Goal: Task Accomplishment & Management: Manage account settings

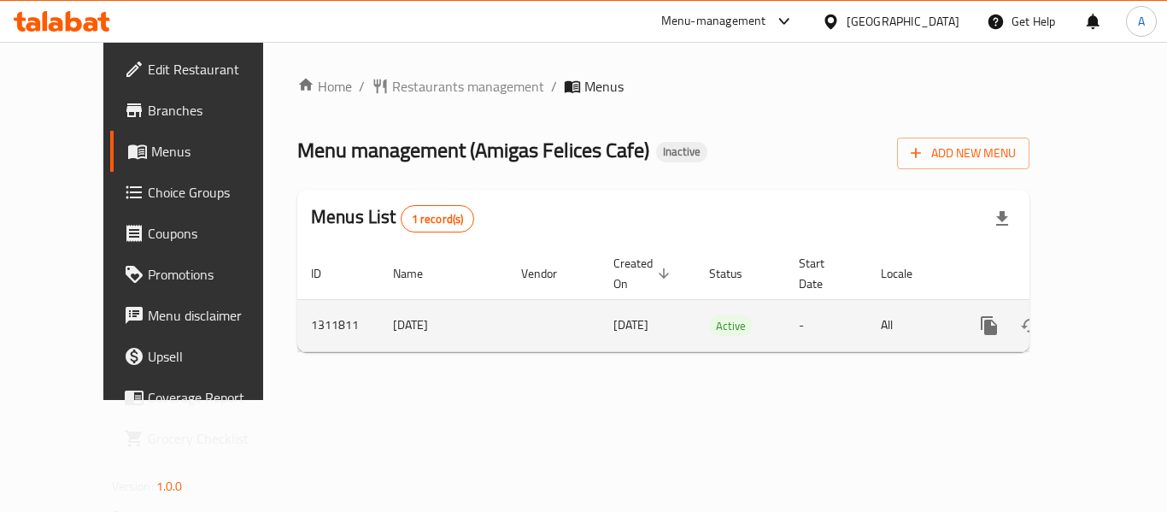
click at [1106, 315] on icon "enhanced table" at bounding box center [1112, 325] width 21 height 21
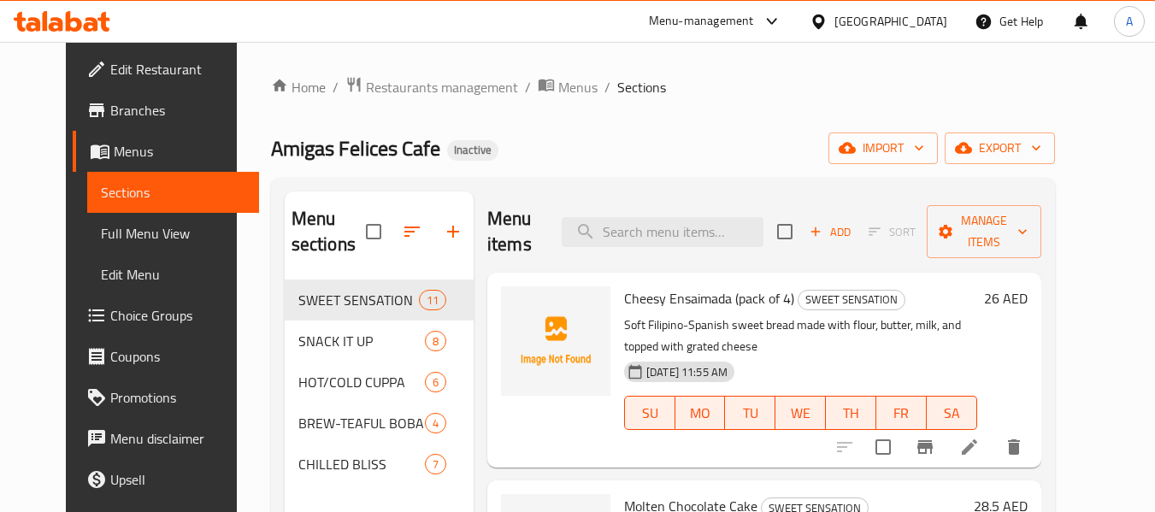
click at [110, 64] on span "Edit Restaurant" at bounding box center [177, 69] width 135 height 21
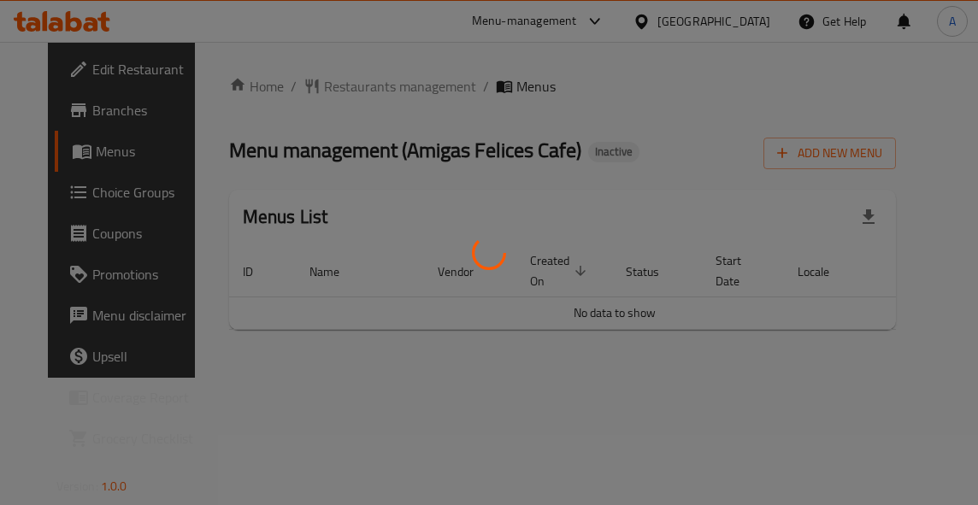
click at [729, 127] on div at bounding box center [489, 252] width 978 height 505
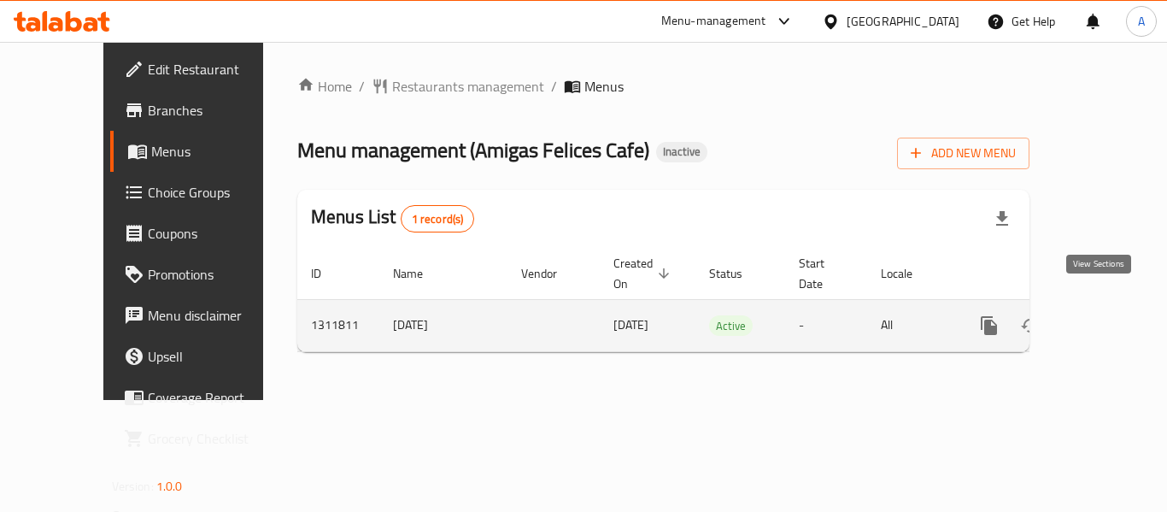
click at [977, 315] on icon "enhanced table" at bounding box center [1112, 325] width 21 height 21
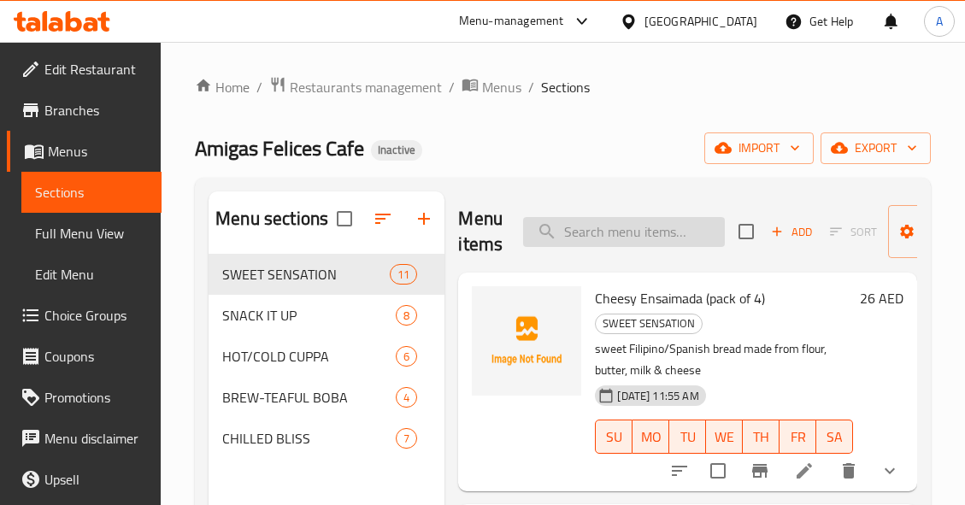
click at [668, 227] on input "search" at bounding box center [624, 232] width 202 height 30
paste input "7-up)"
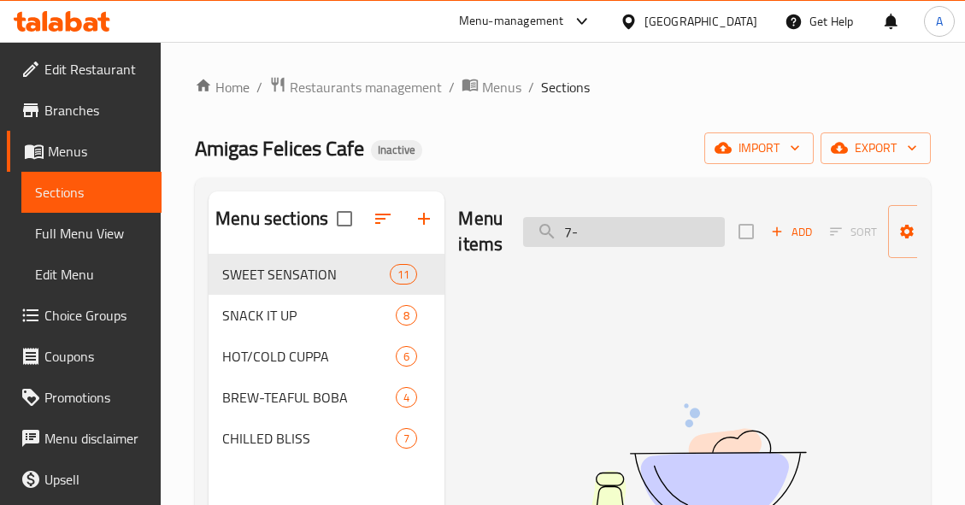
type input "7"
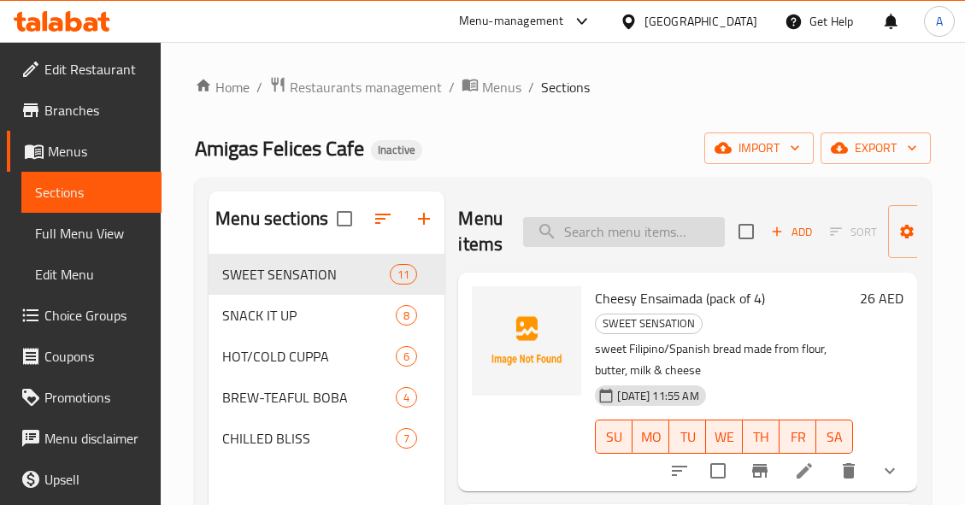
click at [638, 223] on input "search" at bounding box center [624, 232] width 202 height 30
paste input "almonds"
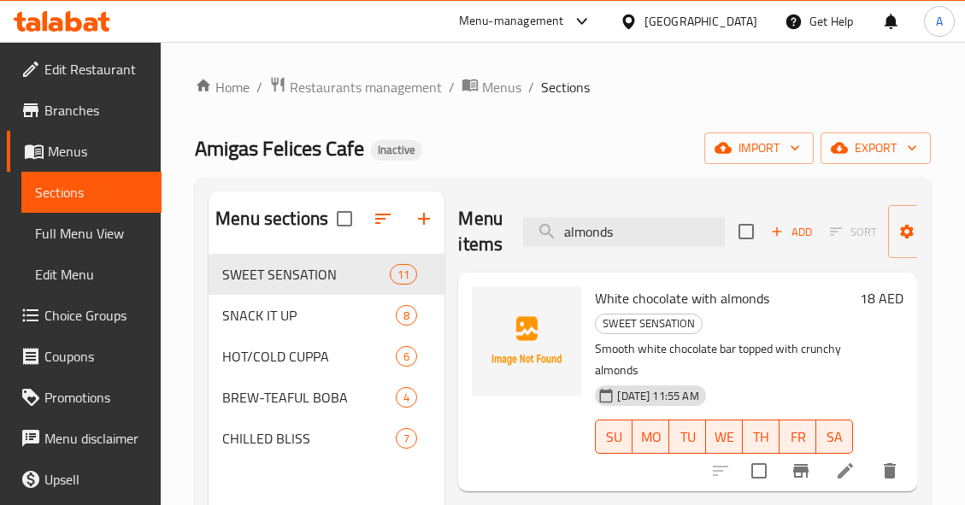
scroll to position [85, 0]
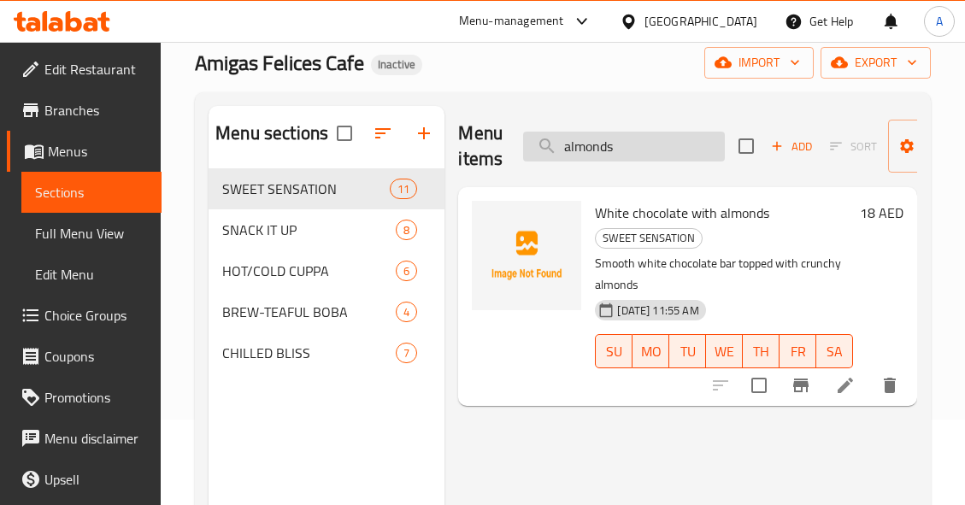
click at [650, 136] on input "almonds" at bounding box center [624, 147] width 202 height 30
paste input "Plain Crossiant"
click at [650, 136] on input "Plain Crossiant" at bounding box center [624, 147] width 202 height 30
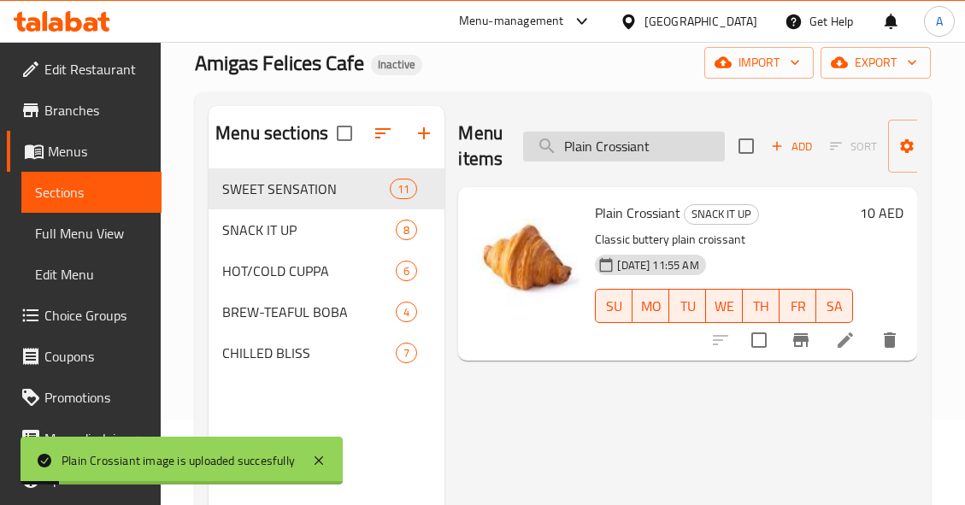
click at [668, 132] on input "Plain Crossiant" at bounding box center [624, 147] width 202 height 30
paste input "whipped cream croffle"
click at [668, 132] on input "whipped cream croffle" at bounding box center [624, 147] width 202 height 30
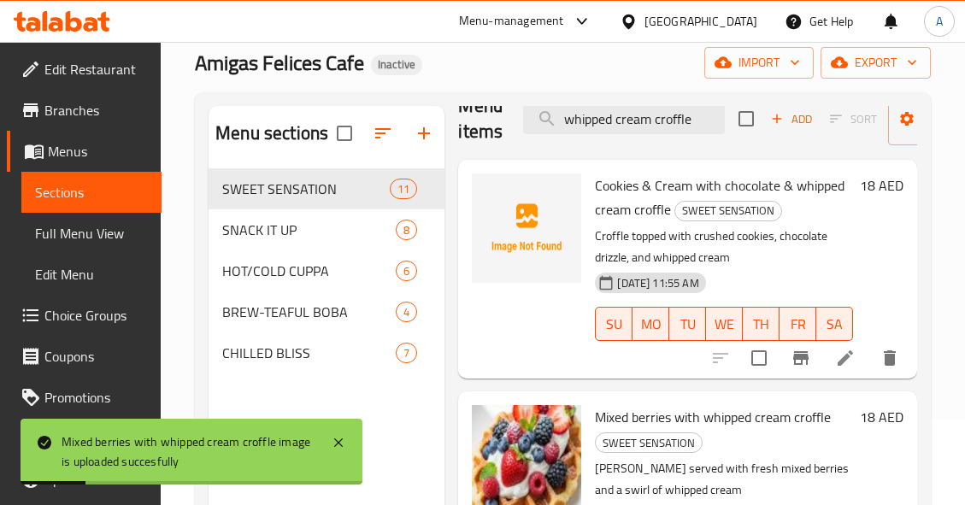
scroll to position [0, 0]
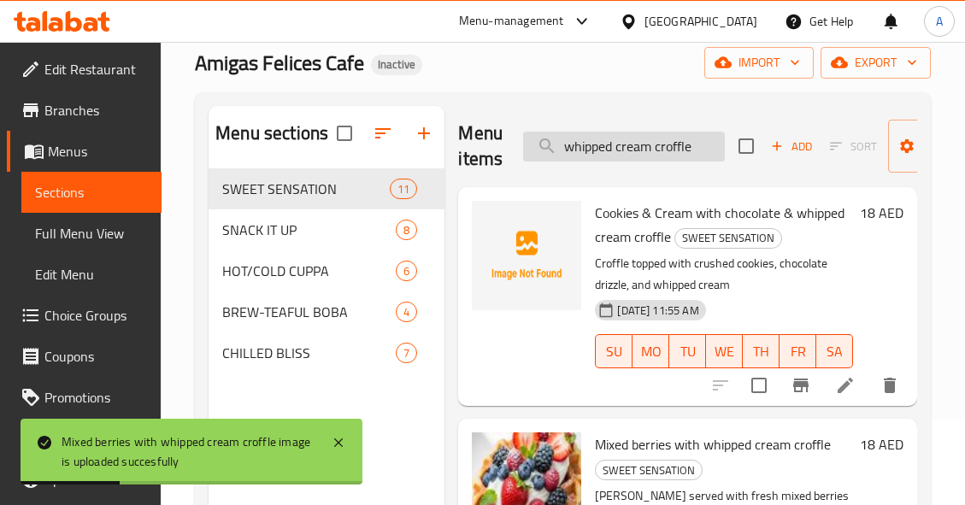
click at [699, 153] on input "whipped cream croffle" at bounding box center [624, 147] width 202 height 30
paste input "turkey bacon with egg for your perfect sandwich)"
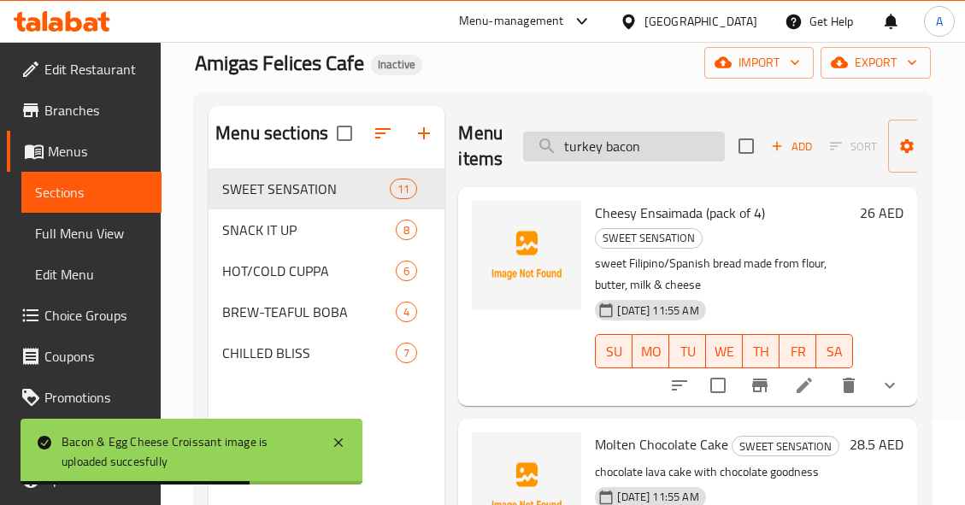
click at [640, 156] on input "turkey bacon" at bounding box center [624, 147] width 202 height 30
paste input "omato & cucumber)"
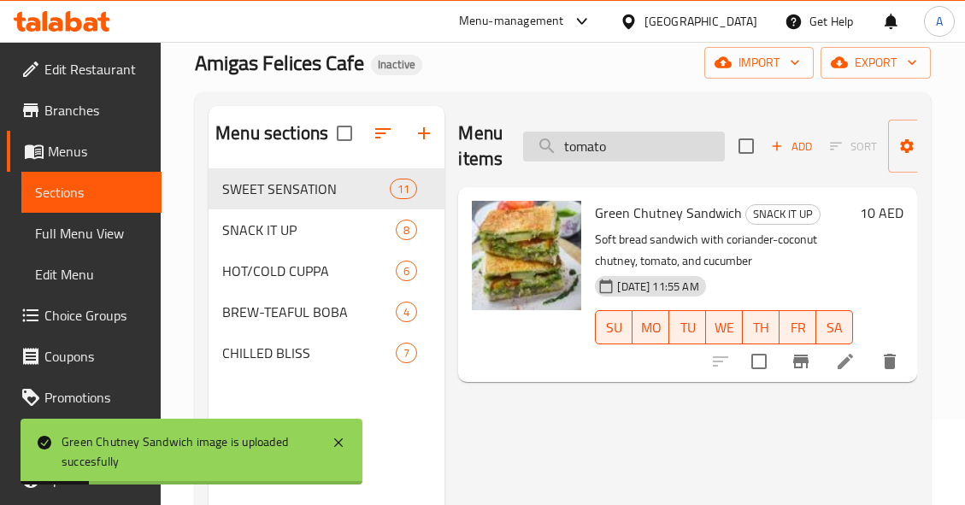
click at [703, 141] on input "tomato" at bounding box center [624, 147] width 202 height 30
paste input "ea cookies, condensed milk & whipped cream)"
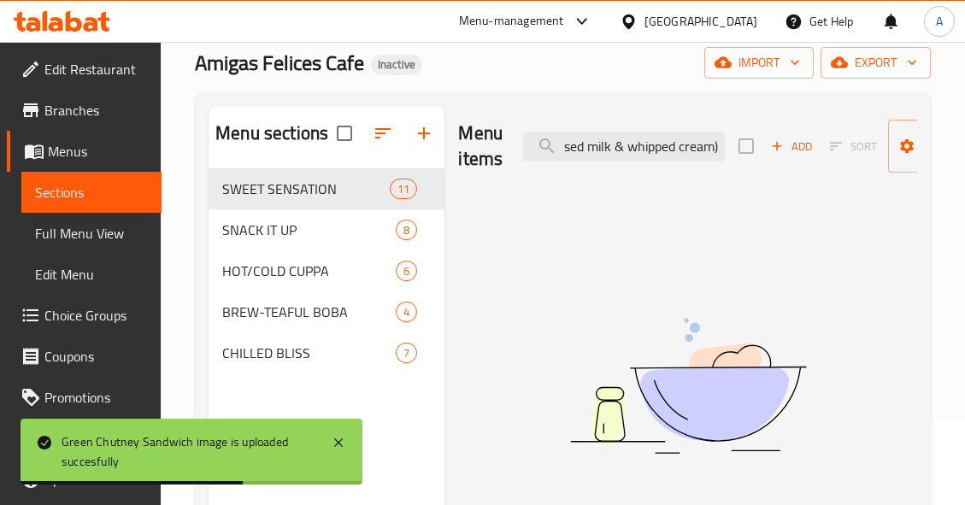
drag, startPoint x: 622, startPoint y: 144, endPoint x: 728, endPoint y: 147, distance: 106.0
click at [728, 147] on div "Menu items tea cookies, condensed milk & whipped cream) Add Sort Manage items" at bounding box center [687, 146] width 459 height 81
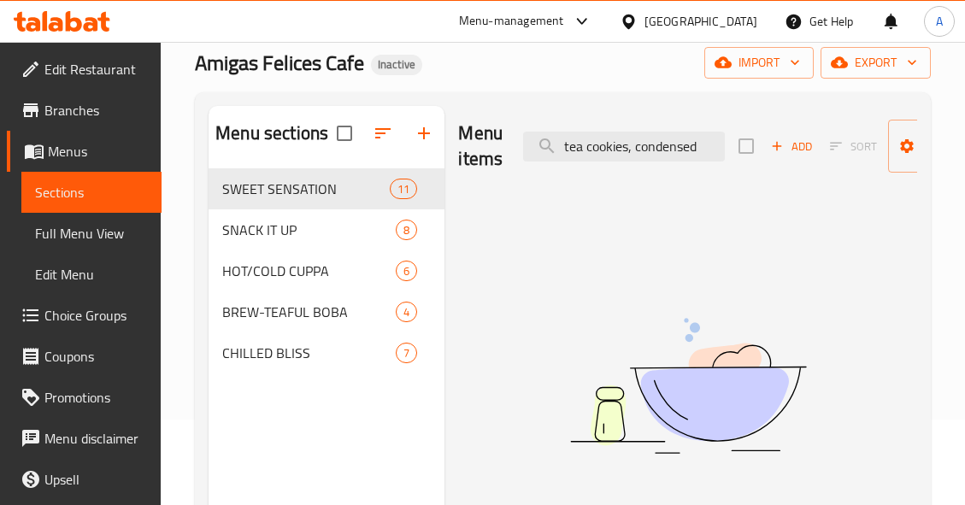
scroll to position [0, 0]
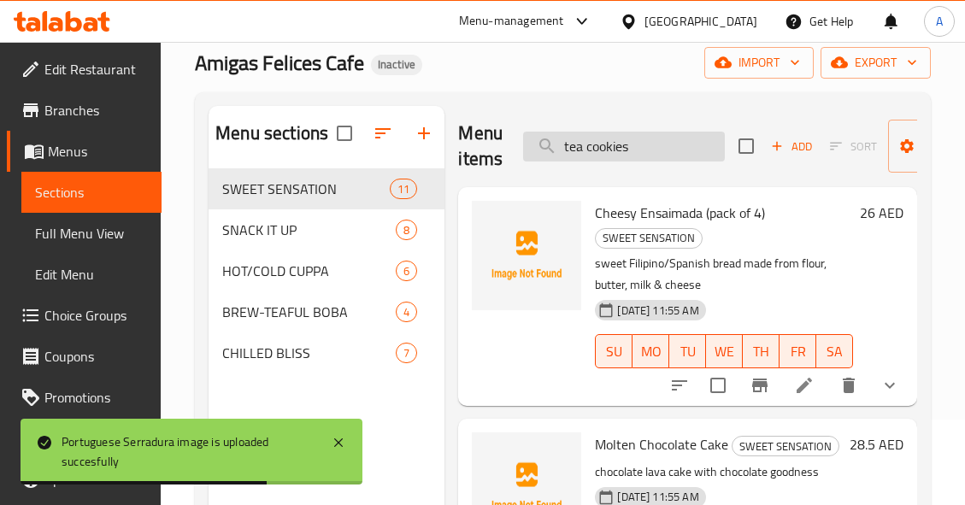
click at [691, 150] on input "tea cookies" at bounding box center [624, 147] width 202 height 30
paste input "Strawberry Mojito (lime, mint leaves, fresh strawberry, strawberry syrupy, soda)"
click at [691, 150] on input "tea cookiesStrawberry Mojito (lime, mint leaves, fresh strawberry, strawberry s…" at bounding box center [624, 147] width 202 height 30
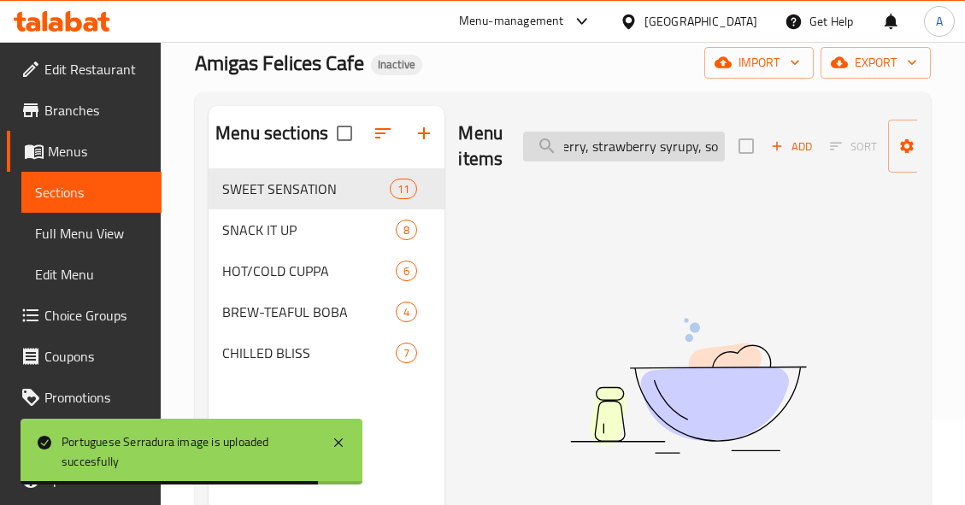
click at [691, 150] on input "tea cookiesStrawberry Mojito (lime, mint leaves, fresh strawberry, strawberry s…" at bounding box center [624, 147] width 202 height 30
paste input "search"
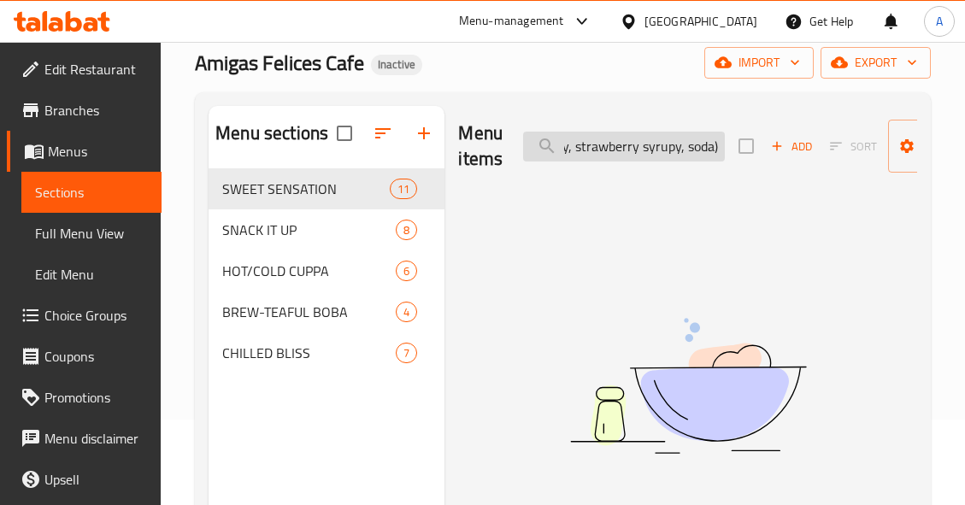
scroll to position [0, 393]
drag, startPoint x: 578, startPoint y: 144, endPoint x: 765, endPoint y: 143, distance: 187.2
click at [765, 143] on div "Menu items Strawberry Mojito (lime, mint leaves, fresh strawberry, strawberry s…" at bounding box center [687, 146] width 459 height 81
drag, startPoint x: 574, startPoint y: 143, endPoint x: 826, endPoint y: 146, distance: 252.1
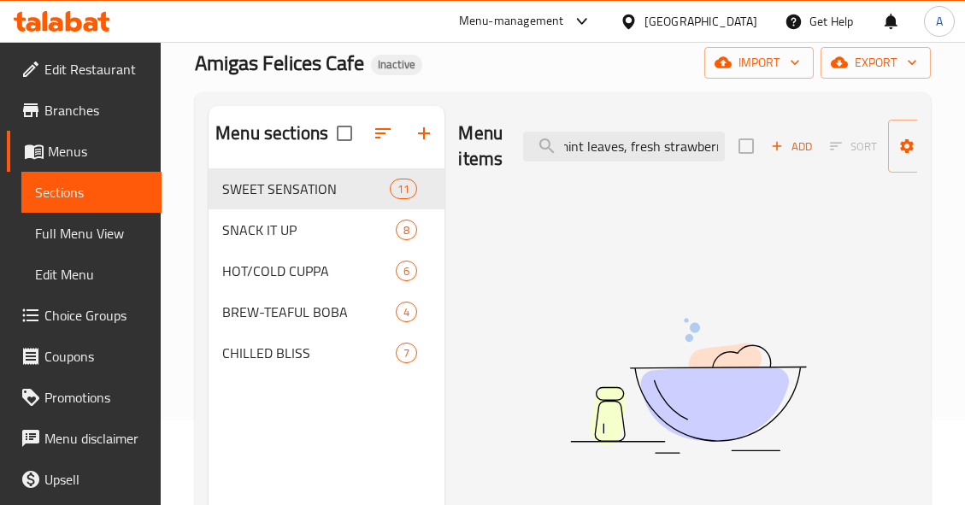
click at [826, 146] on div "Menu items Strawberry Mojito (lime, mint leaves, fresh strawberry, Add Sort Man…" at bounding box center [687, 146] width 459 height 81
drag, startPoint x: 651, startPoint y: 149, endPoint x: 794, endPoint y: 146, distance: 142.7
click at [794, 146] on div "Menu items Strawberry Mojito (lime, mint Add Sort Manage items" at bounding box center [687, 146] width 459 height 81
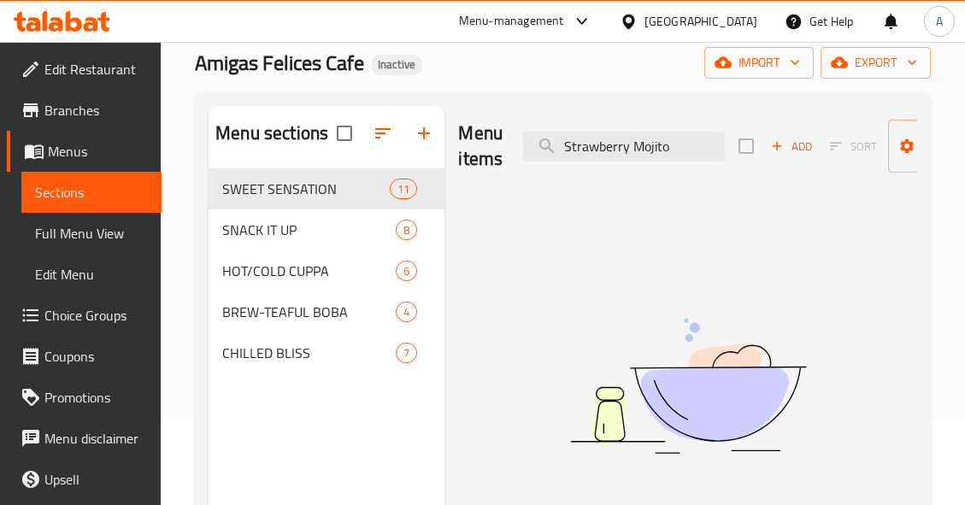
drag, startPoint x: 644, startPoint y: 145, endPoint x: 828, endPoint y: 146, distance: 184.6
click at [828, 146] on div "Menu items Strawberry Mojito Add Sort Manage items" at bounding box center [687, 146] width 459 height 81
click at [667, 150] on input "Strawberry Mojito" at bounding box center [624, 147] width 202 height 30
drag, startPoint x: 677, startPoint y: 147, endPoint x: 564, endPoint y: 156, distance: 113.1
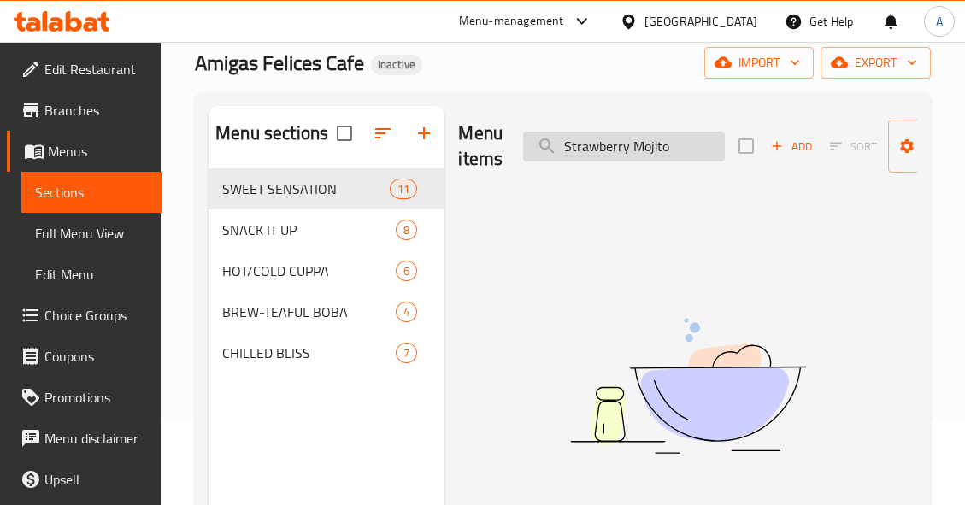
click at [564, 156] on input "Strawberry Mojito" at bounding box center [624, 147] width 202 height 30
click at [652, 148] on input "Strawberry Mojito" at bounding box center [624, 147] width 202 height 30
drag, startPoint x: 632, startPoint y: 146, endPoint x: 496, endPoint y: 162, distance: 136.9
click at [496, 162] on div "Menu items Strawberry Mojito Add Sort Manage items" at bounding box center [687, 146] width 459 height 81
click at [560, 149] on input "Mojito" at bounding box center [624, 147] width 202 height 30
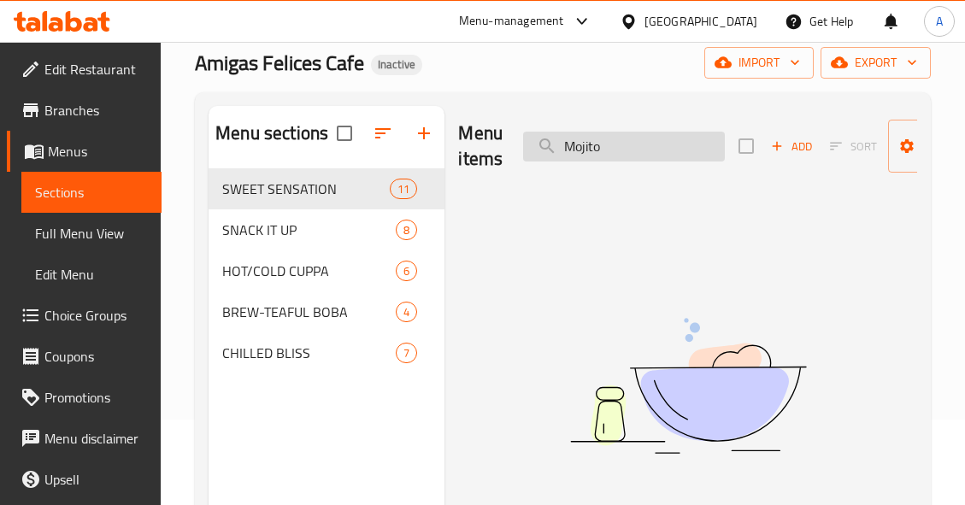
click at [608, 148] on input "Mojito" at bounding box center [624, 147] width 202 height 30
click at [567, 150] on input "Mojito" at bounding box center [624, 147] width 202 height 30
click at [675, 145] on input "Mojito" at bounding box center [624, 147] width 202 height 30
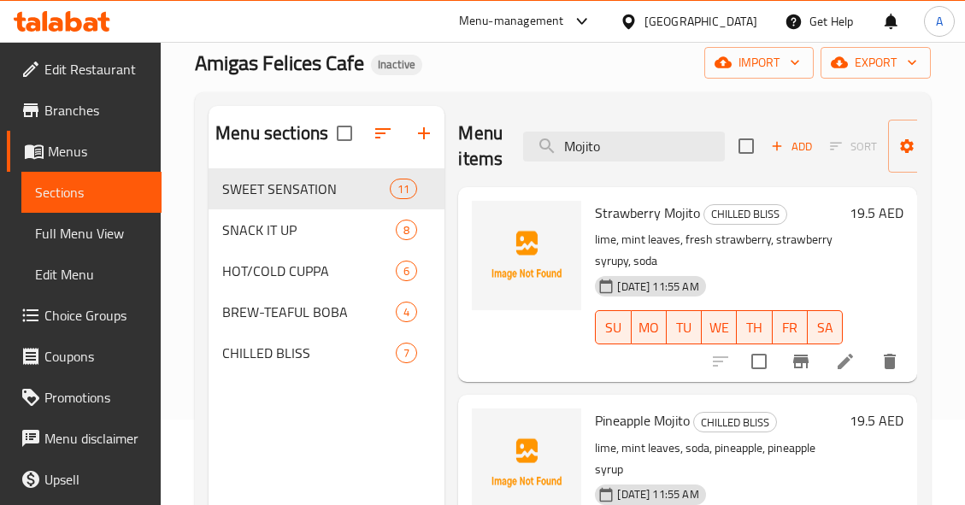
type input "Mojito"
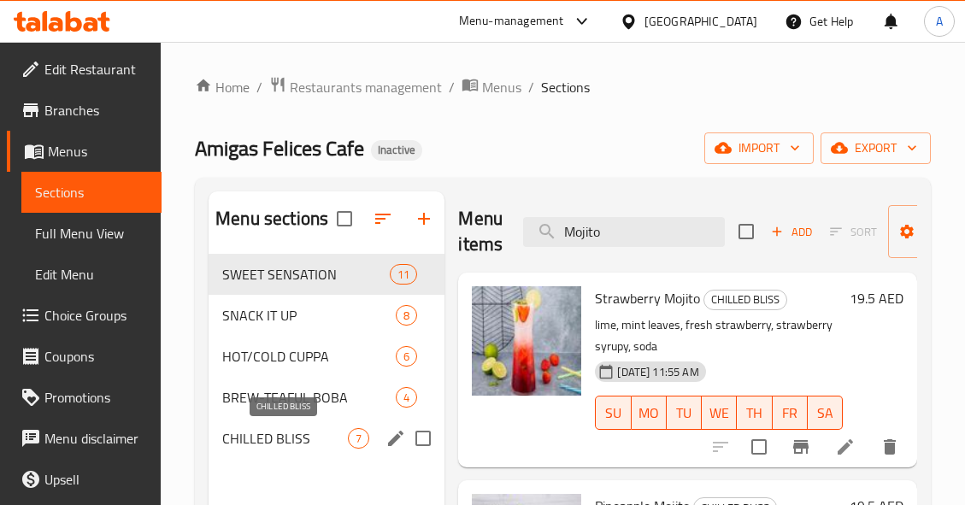
click at [307, 438] on span "CHILLED BLISS" at bounding box center [285, 438] width 126 height 21
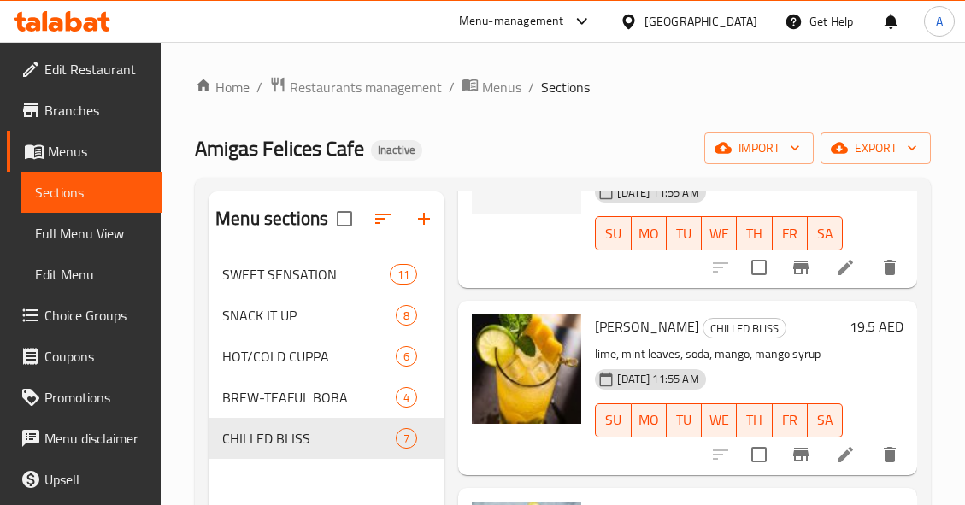
scroll to position [427, 0]
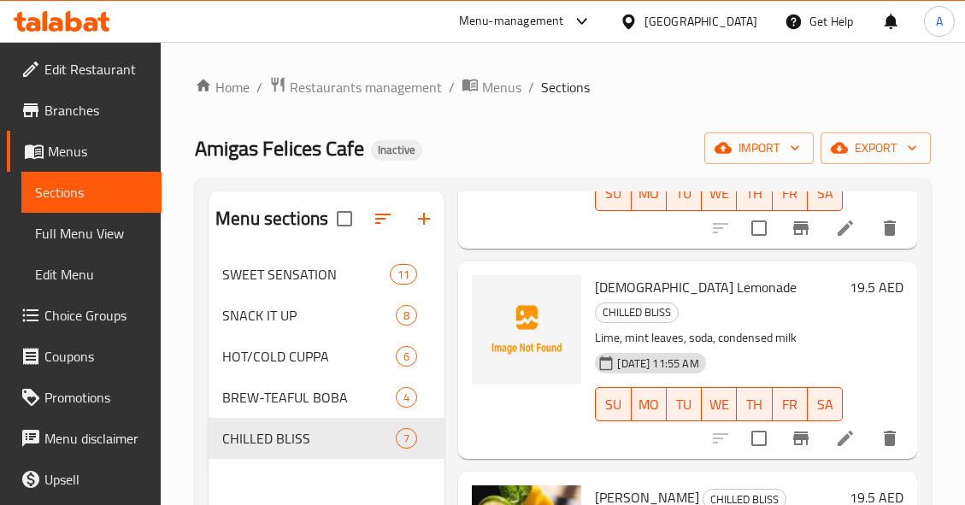
click at [667, 288] on span "[DEMOGRAPHIC_DATA] Lemonade" at bounding box center [696, 287] width 202 height 26
copy h6 "Lemonade"
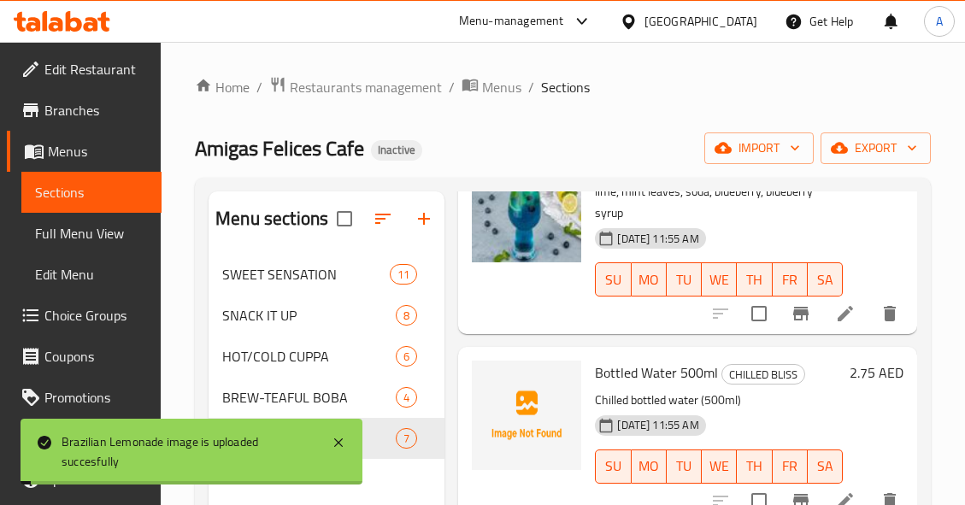
scroll to position [239, 0]
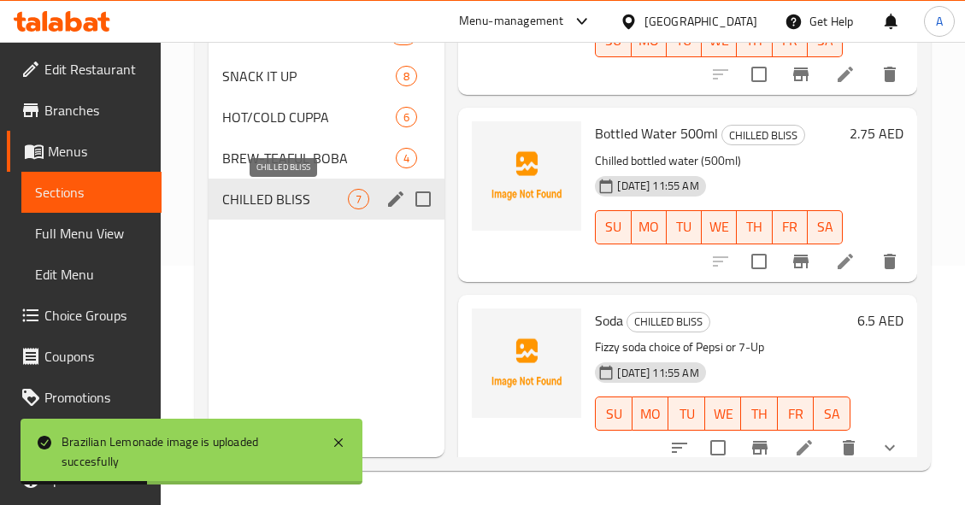
click at [316, 201] on span "CHILLED BLISS" at bounding box center [285, 199] width 126 height 21
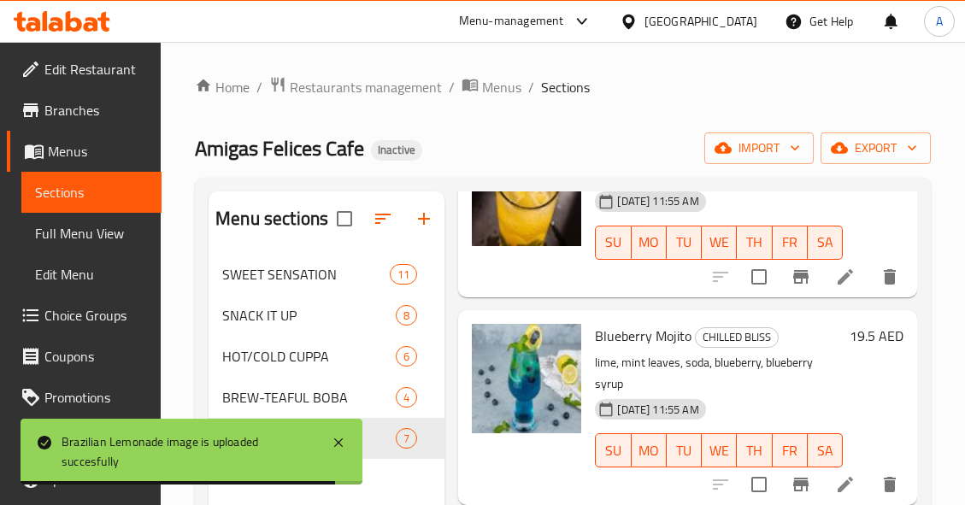
scroll to position [947, 0]
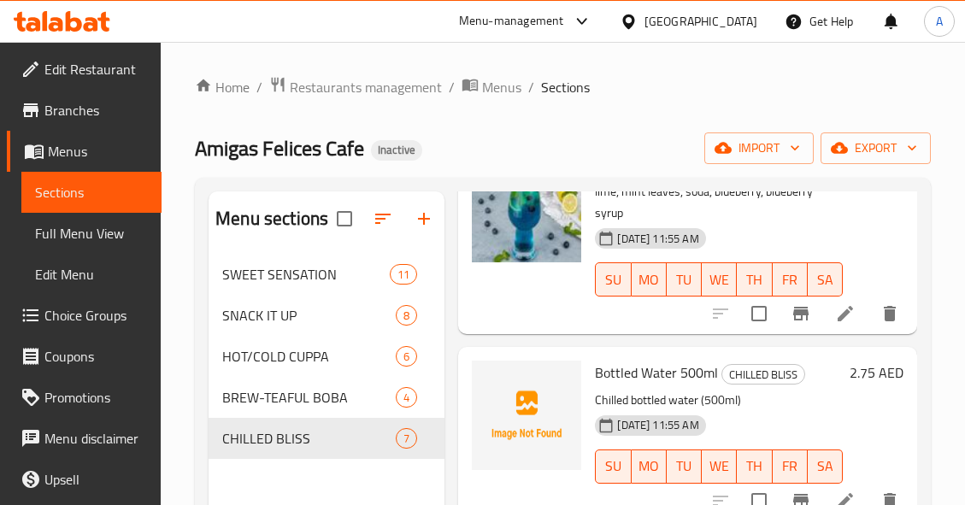
click at [664, 360] on span "Bottled Water 500ml" at bounding box center [656, 373] width 123 height 26
copy span "Water"
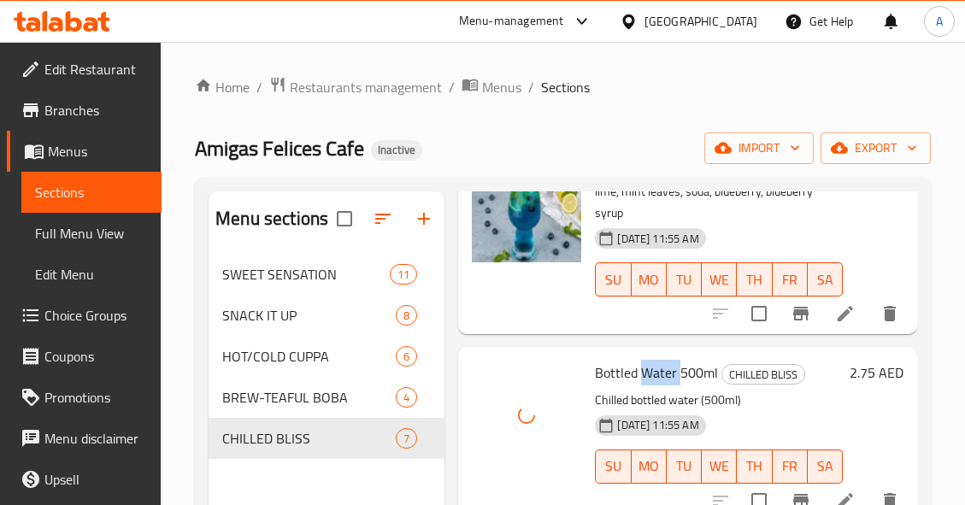
scroll to position [239, 0]
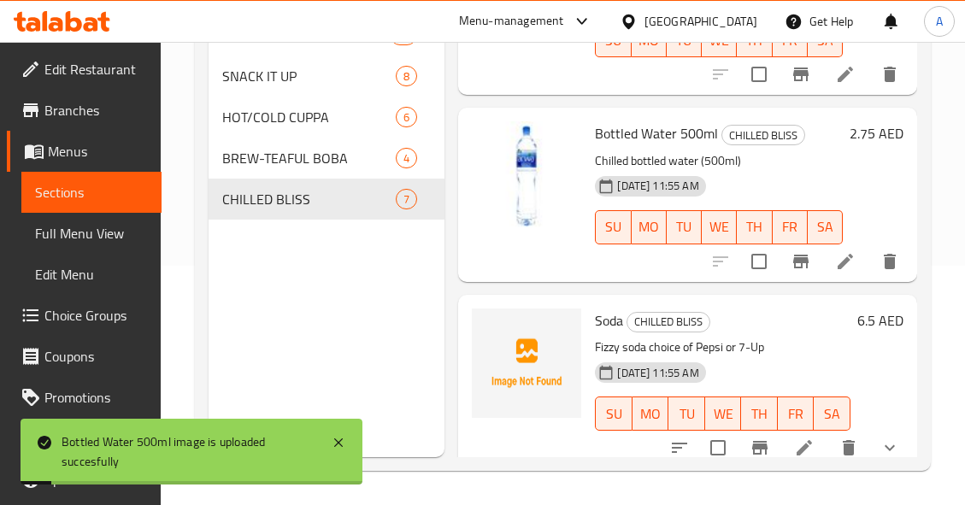
click at [608, 308] on span "Soda" at bounding box center [609, 321] width 28 height 26
copy span "Soda"
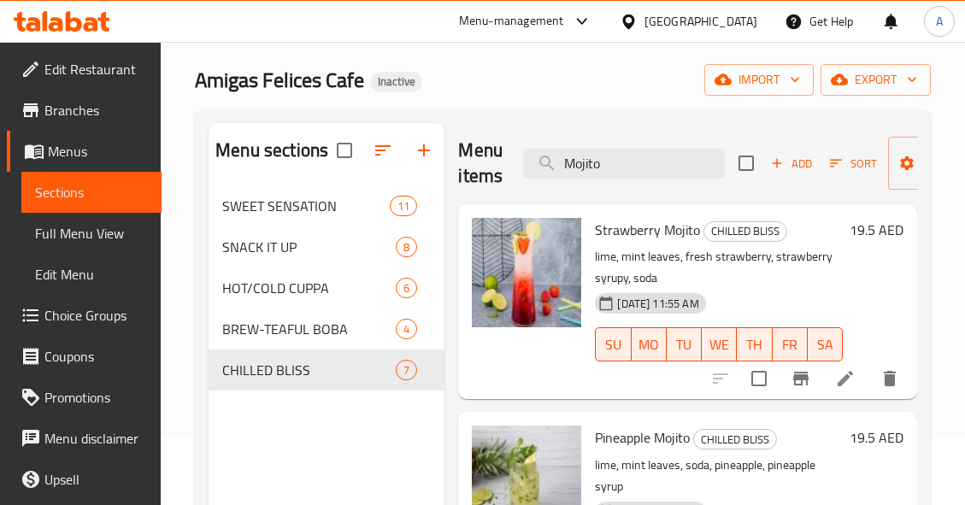
scroll to position [0, 0]
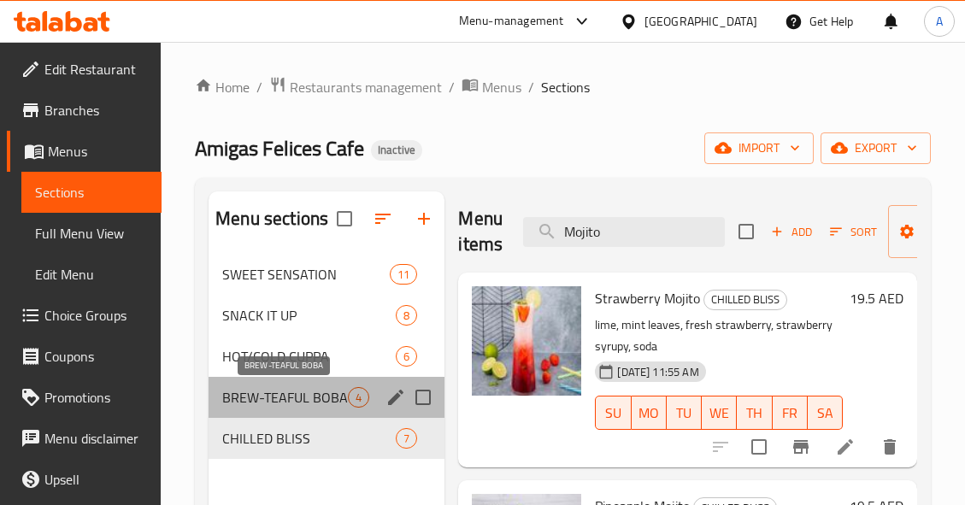
click at [325, 392] on span "BREW-TEAFUL BOBA" at bounding box center [285, 397] width 126 height 21
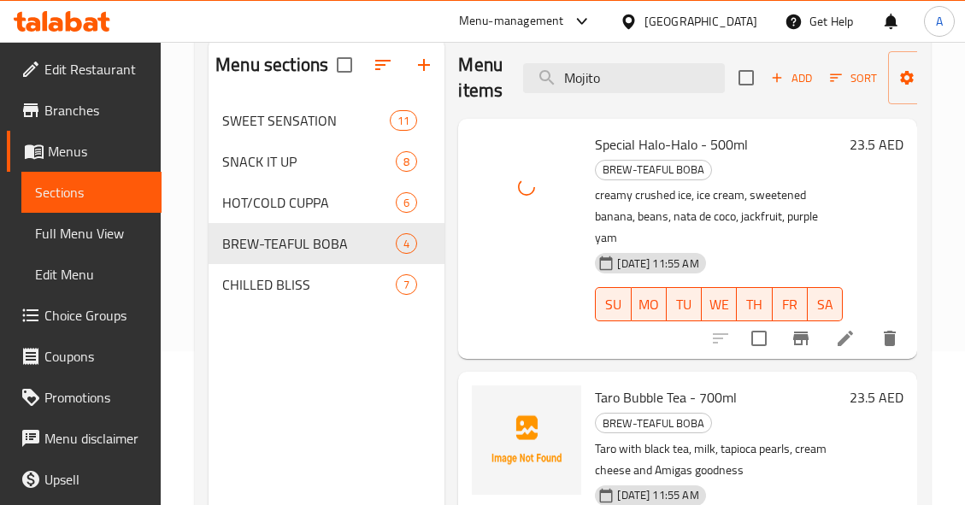
drag, startPoint x: 657, startPoint y: 403, endPoint x: 655, endPoint y: 394, distance: 8.9
click at [657, 401] on span "Taro Bubble Tea - 700ml" at bounding box center [666, 398] width 142 height 26
click at [655, 394] on span "Taro Bubble Tea - 700ml" at bounding box center [666, 398] width 142 height 26
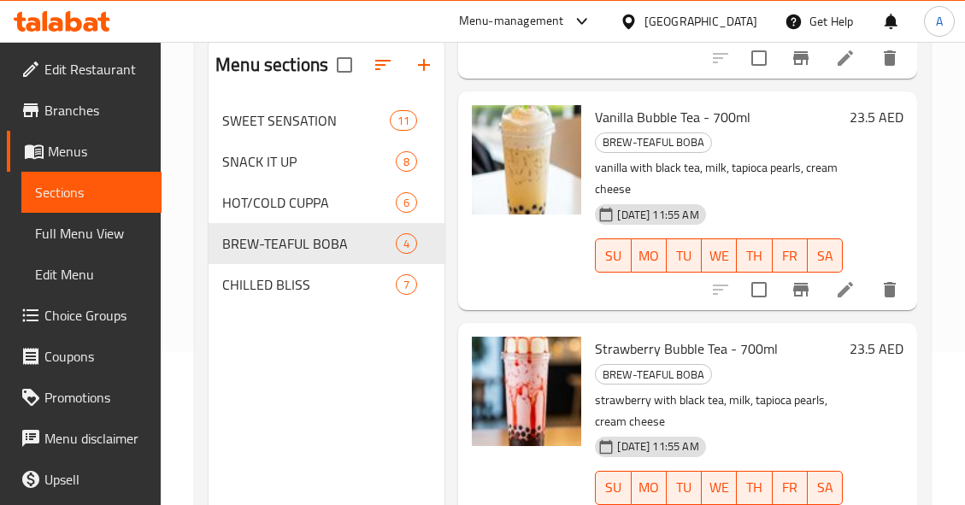
scroll to position [239, 0]
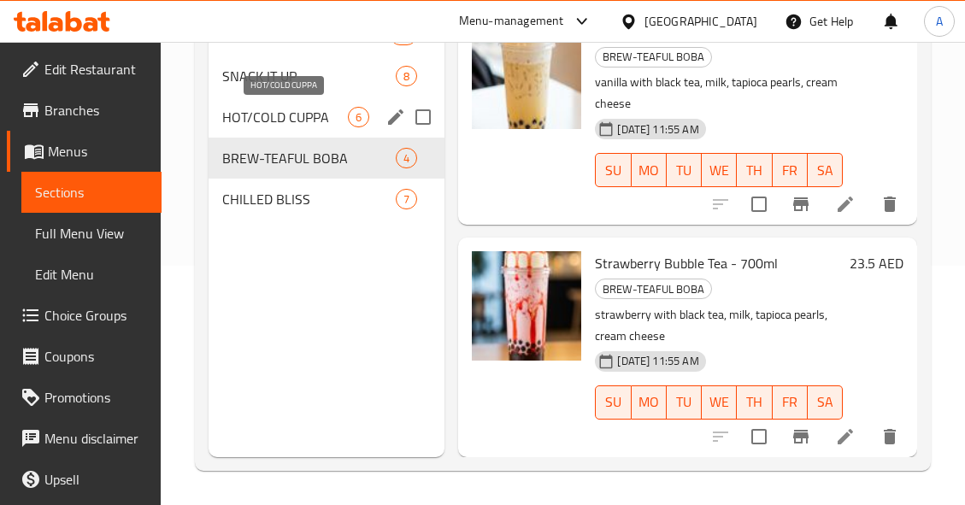
click at [324, 118] on span "HOT/COLD CUPPA" at bounding box center [285, 117] width 126 height 21
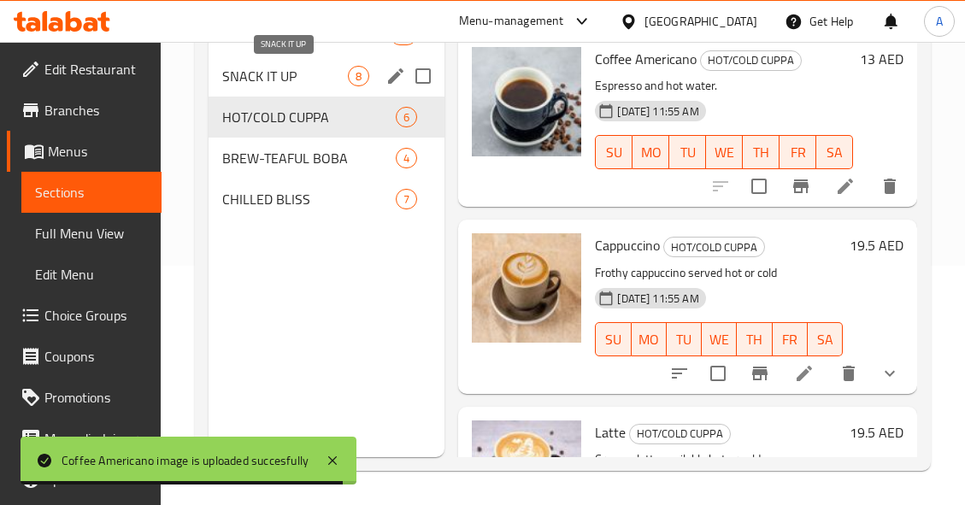
click at [338, 79] on span "SNACK IT UP" at bounding box center [285, 76] width 126 height 21
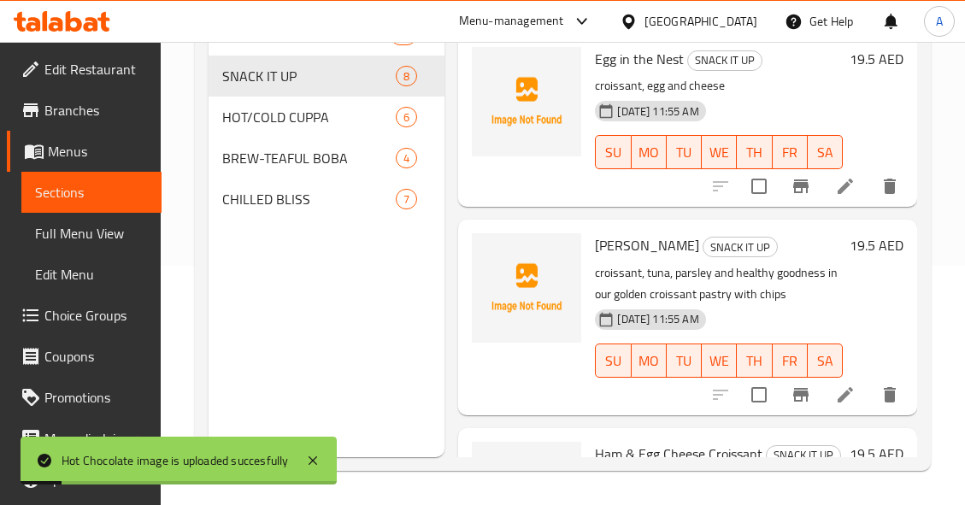
click at [609, 240] on span "[PERSON_NAME]" at bounding box center [647, 245] width 104 height 26
copy span "Tuna"
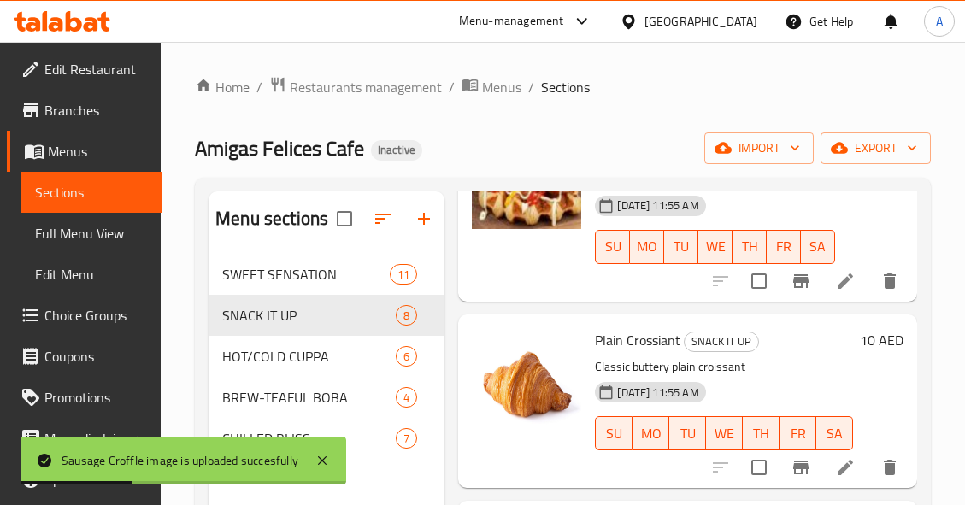
scroll to position [1075, 0]
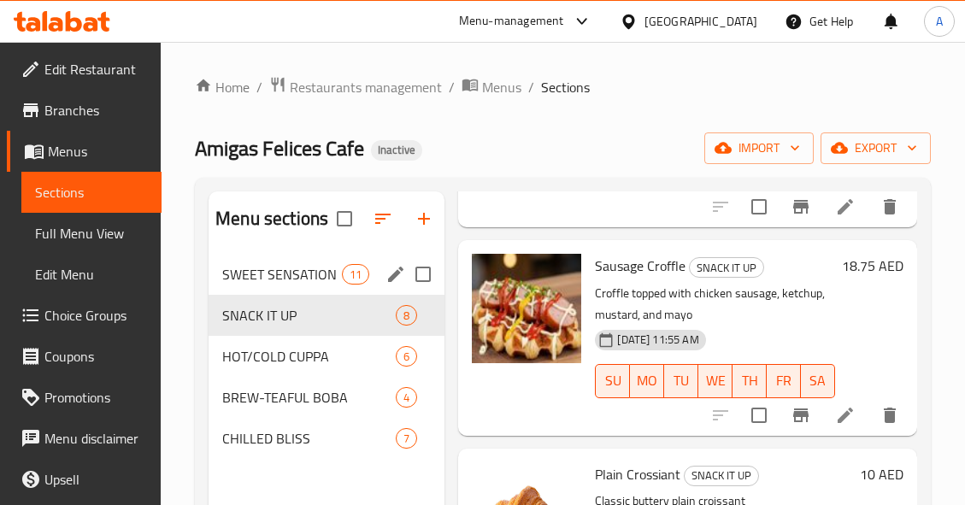
click at [344, 283] on div "SWEET SENSATION 11" at bounding box center [327, 274] width 236 height 41
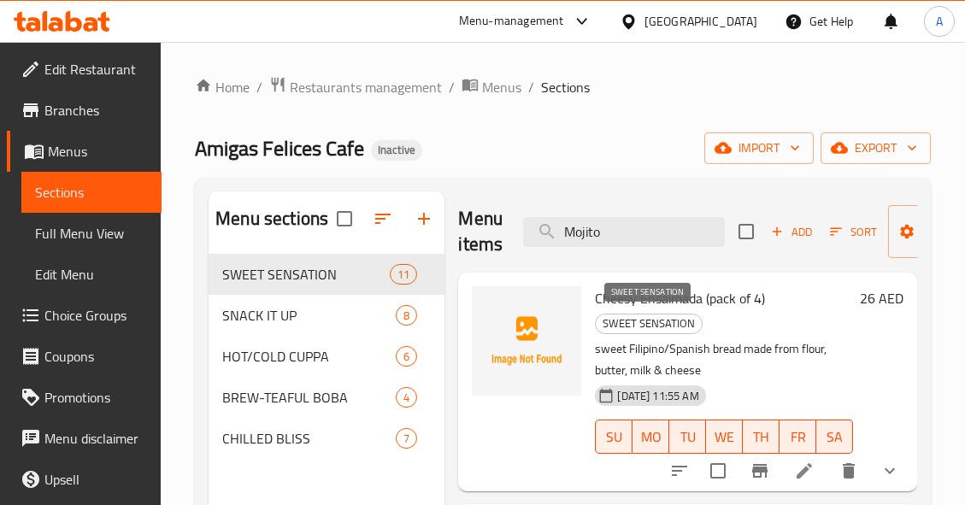
click at [689, 320] on span "SWEET SENSATION" at bounding box center [649, 324] width 106 height 20
click at [671, 309] on h6 "Cheesy Ensaimada (pack of 4) SWEET SENSATION" at bounding box center [724, 310] width 258 height 48
click at [670, 297] on span "Cheesy Ensaimada (pack of 4)" at bounding box center [680, 298] width 170 height 26
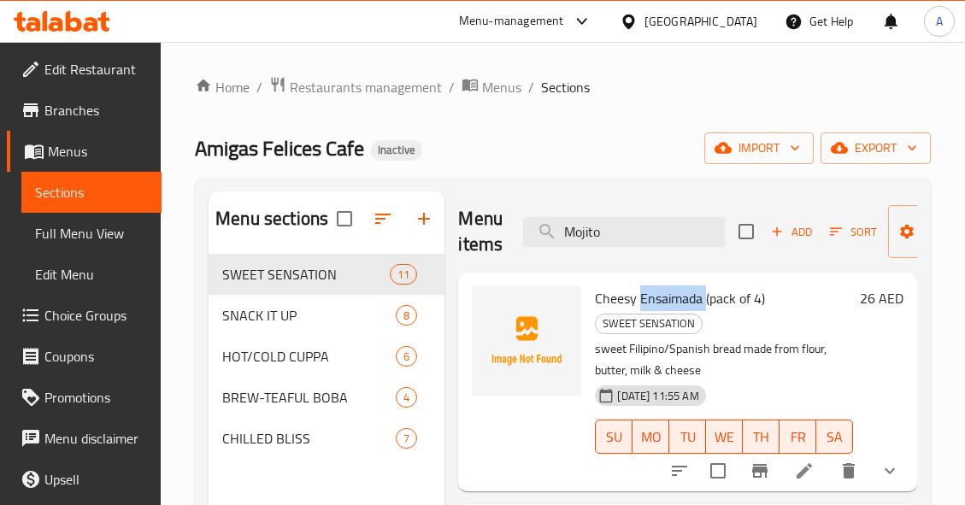
copy span "Ensaimada"
click at [653, 354] on p "sweet Filipino/Spanish bread made from flour, butter, milk & cheese" at bounding box center [724, 359] width 258 height 43
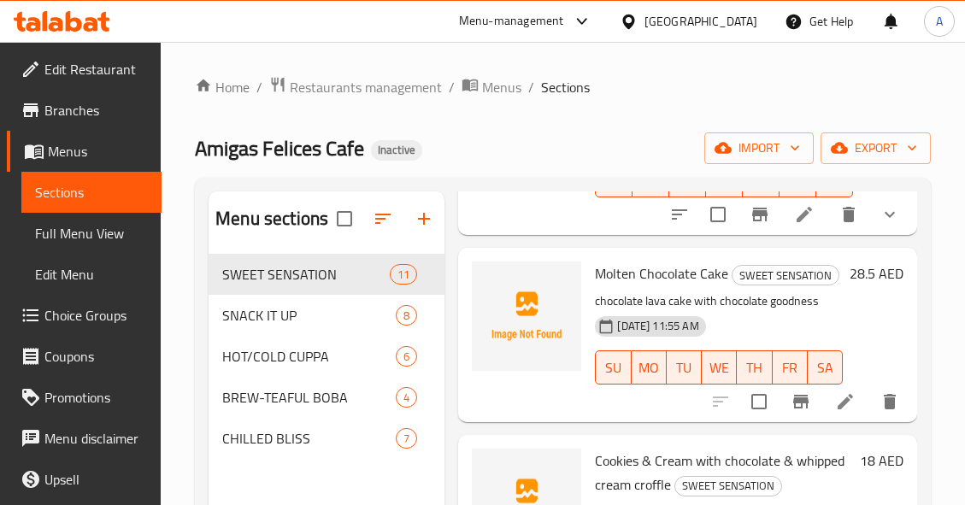
scroll to position [427, 0]
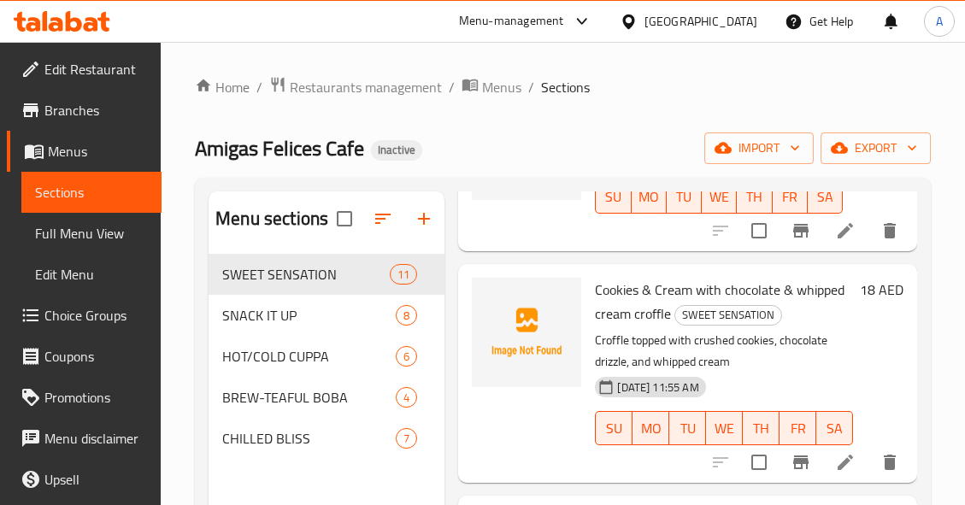
click at [608, 276] on div "Menu items Mojito Add Sort Manage items Cheesy Ensaimada (pack of 4) SWEET SENS…" at bounding box center [680, 443] width 473 height 505
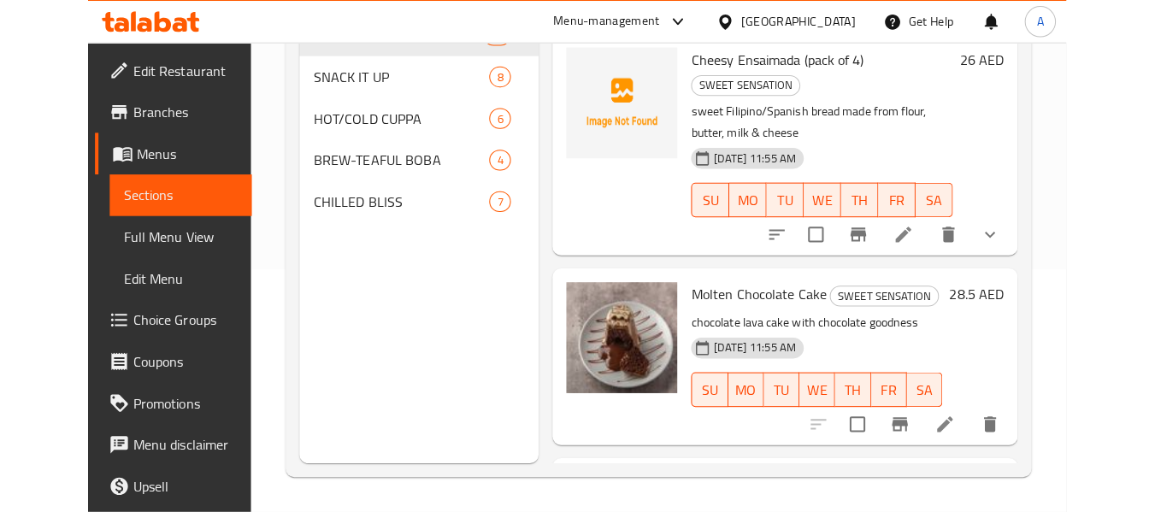
scroll to position [68, 0]
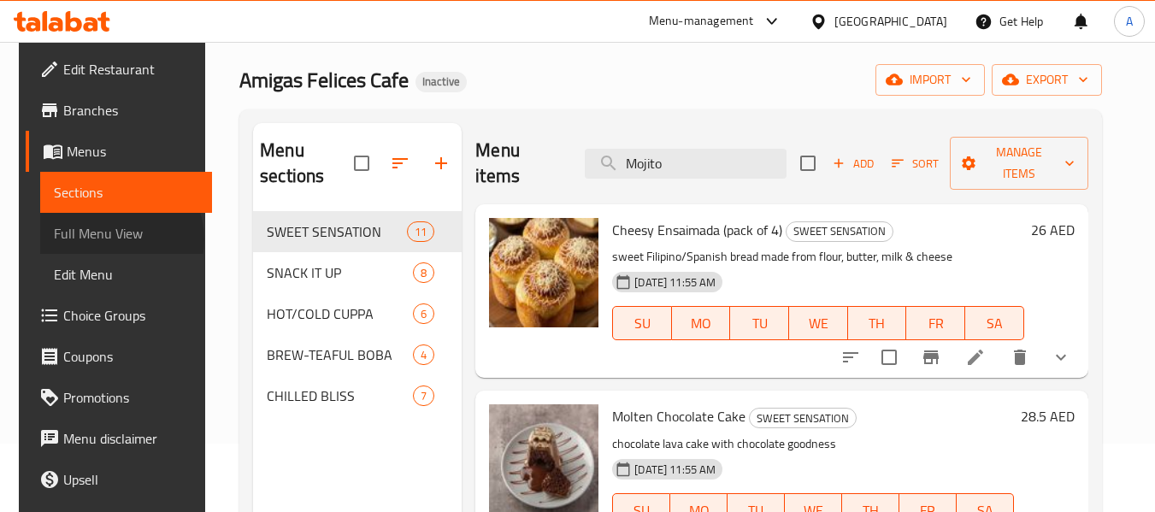
click at [97, 239] on span "Full Menu View" at bounding box center [126, 233] width 144 height 21
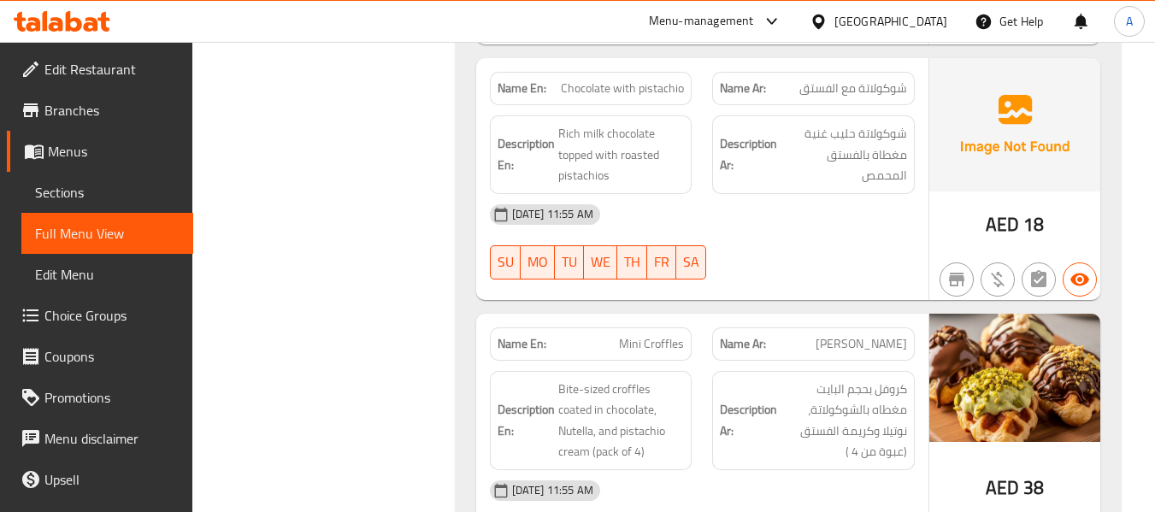
scroll to position [1538, 0]
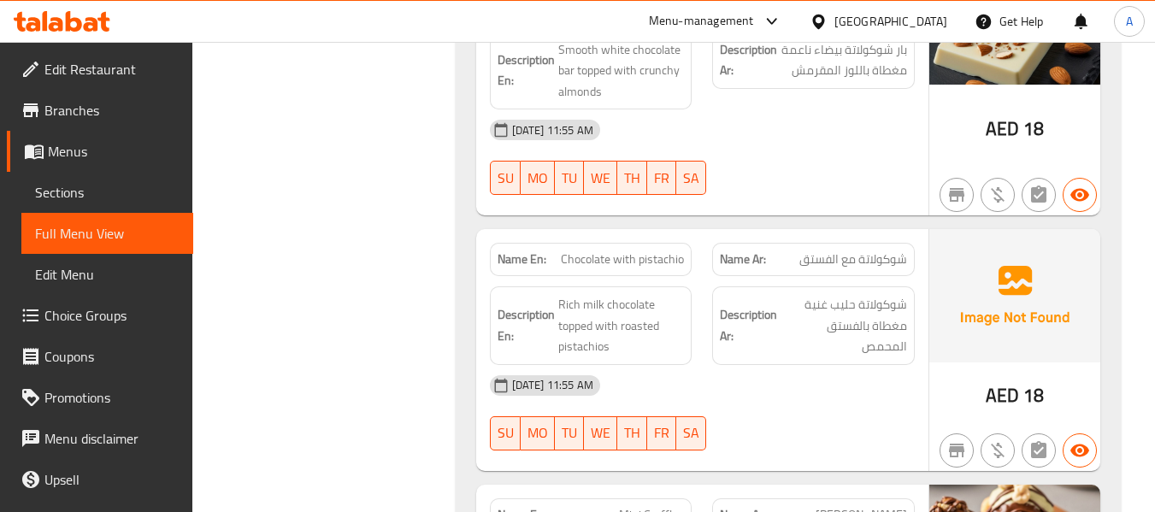
click at [660, 250] on span "Chocolate with pistachio" at bounding box center [622, 259] width 123 height 18
click at [641, 250] on span "Chocolate with pistachio" at bounding box center [622, 259] width 123 height 18
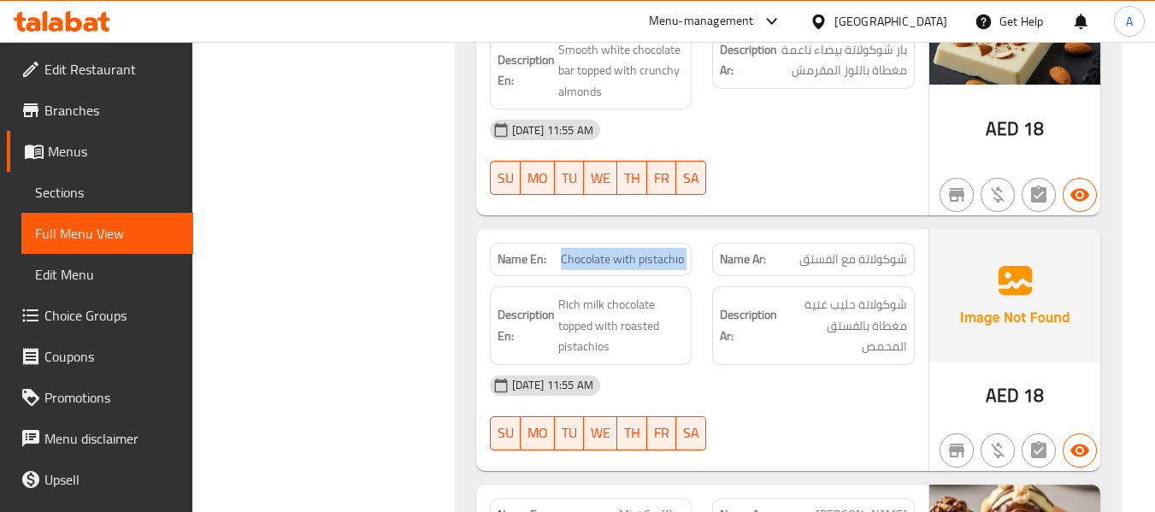
click at [641, 250] on span "Chocolate with pistachio" at bounding box center [622, 259] width 123 height 18
click at [64, 190] on span "Sections" at bounding box center [107, 192] width 144 height 21
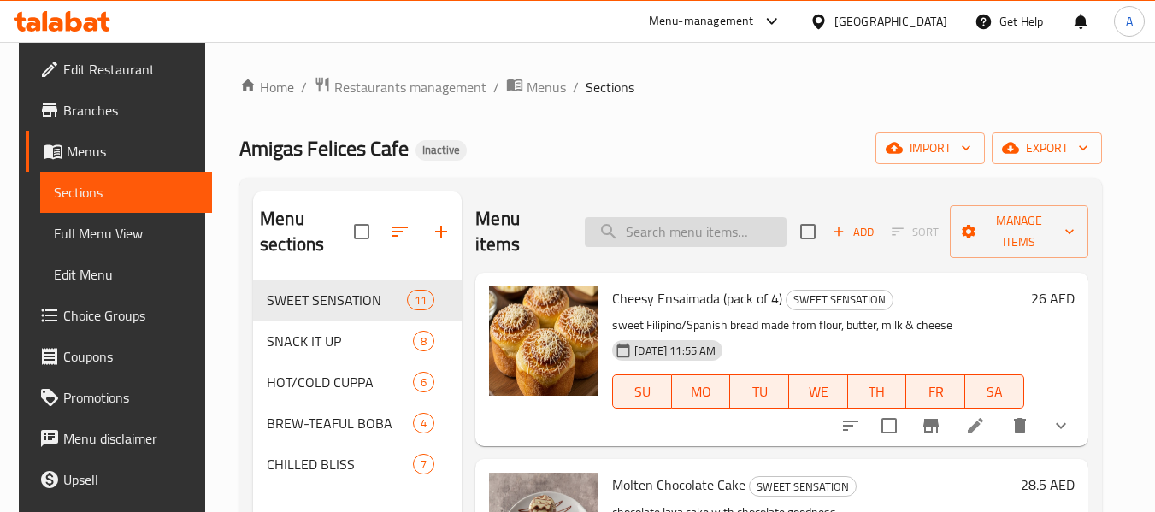
click at [714, 226] on input "search" at bounding box center [686, 232] width 202 height 30
paste input "Chocolate with pistachio"
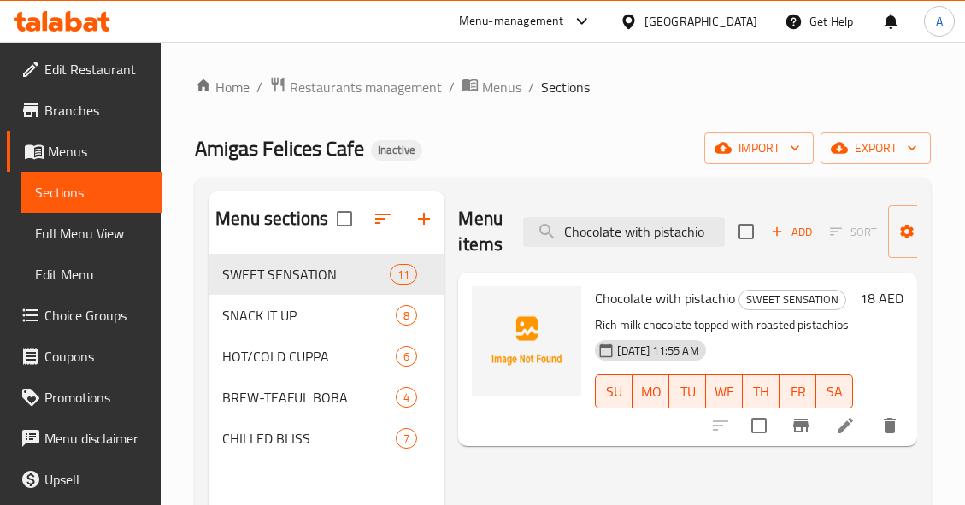
type input "Chocolate with pistachio"
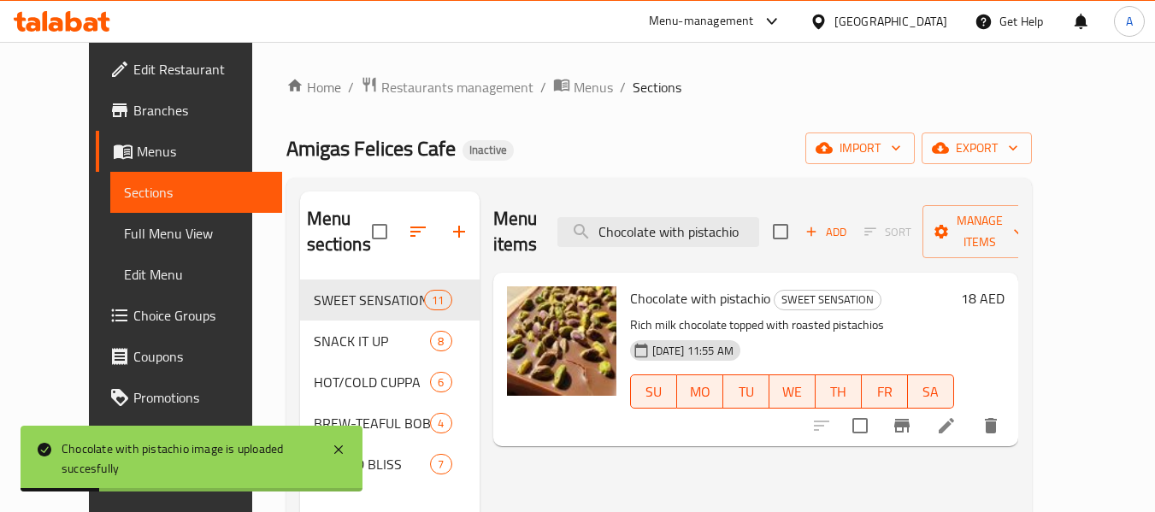
click at [124, 230] on span "Full Menu View" at bounding box center [196, 233] width 144 height 21
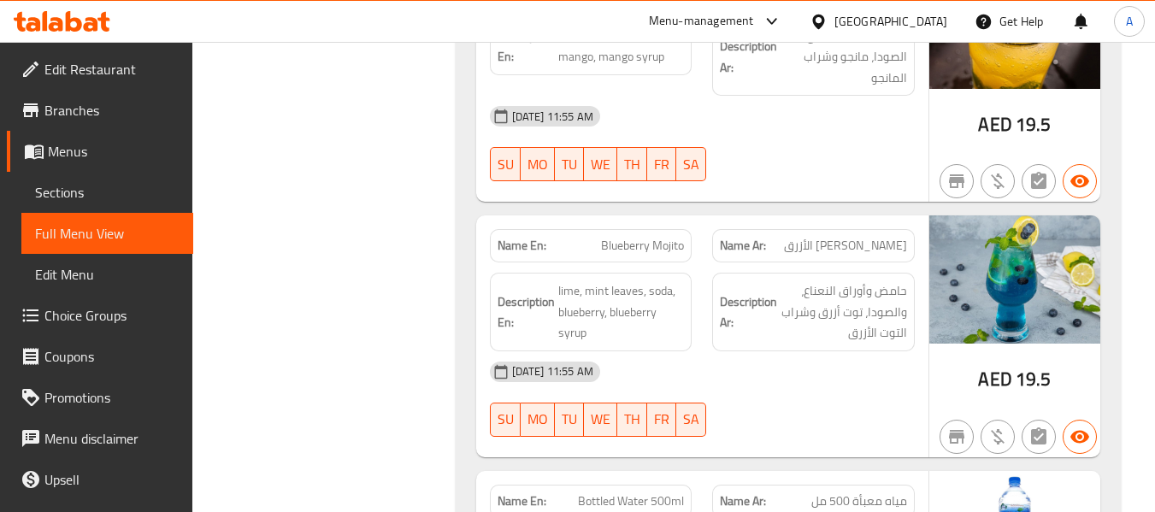
scroll to position [10171, 0]
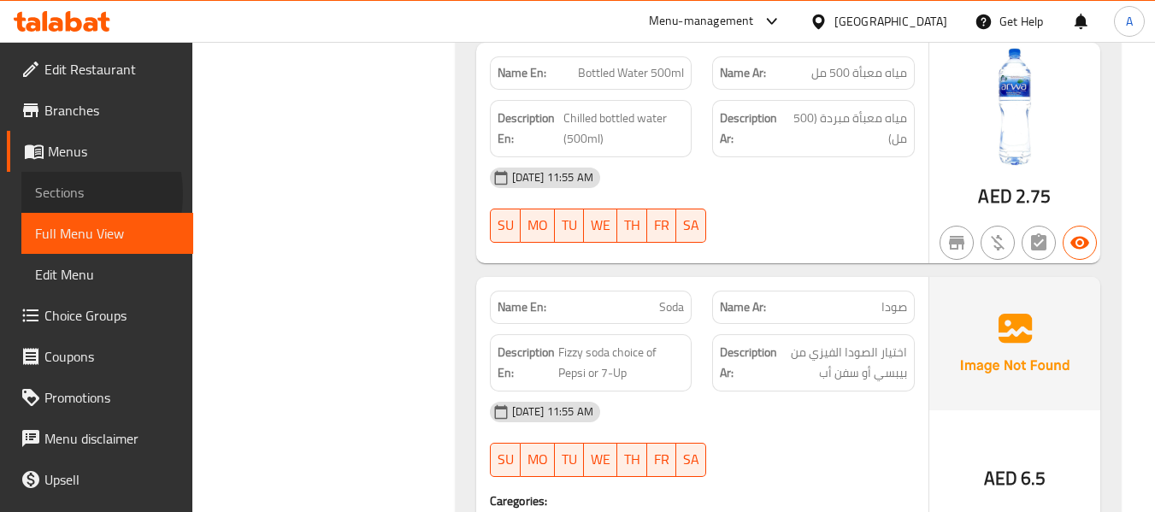
click at [52, 194] on span "Sections" at bounding box center [107, 192] width 144 height 21
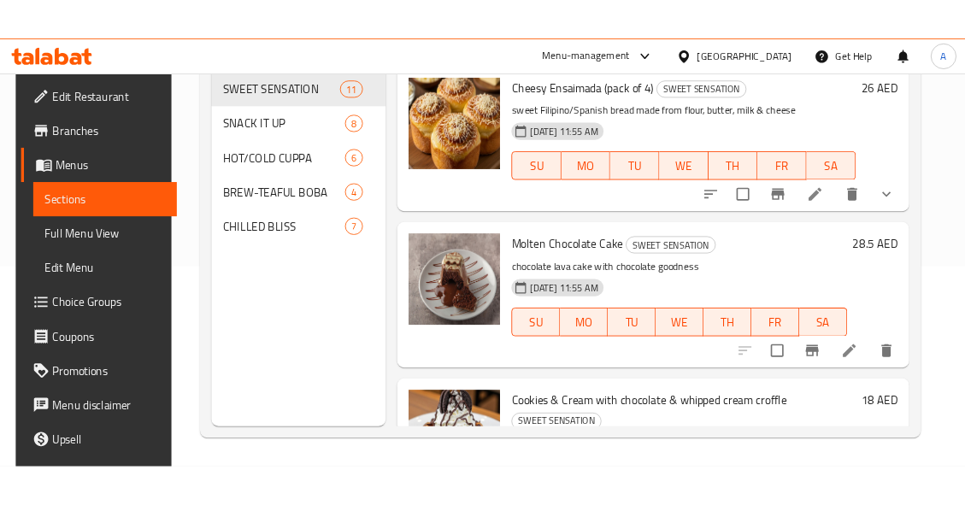
scroll to position [239, 0]
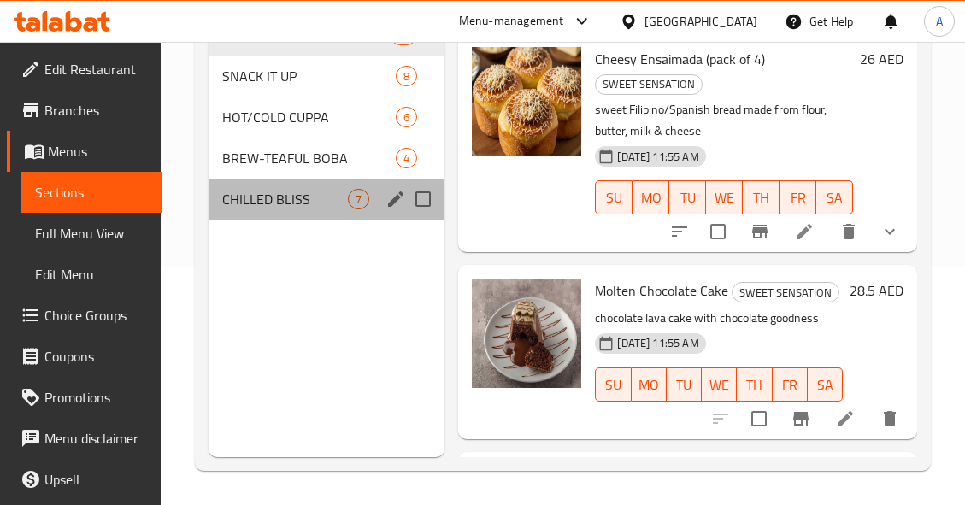
drag, startPoint x: 303, startPoint y: 211, endPoint x: 364, endPoint y: 216, distance: 61.7
click at [320, 216] on div "CHILLED BLISS 7" at bounding box center [327, 199] width 236 height 41
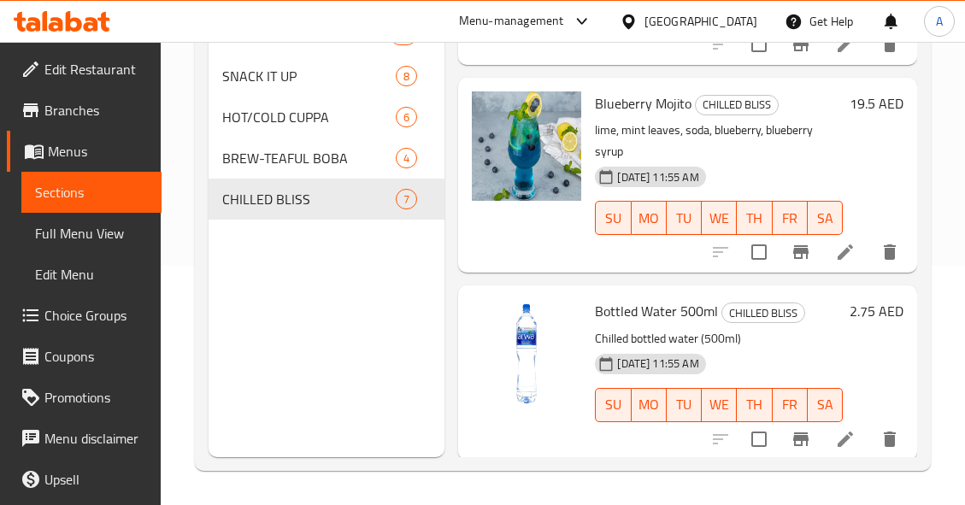
scroll to position [947, 0]
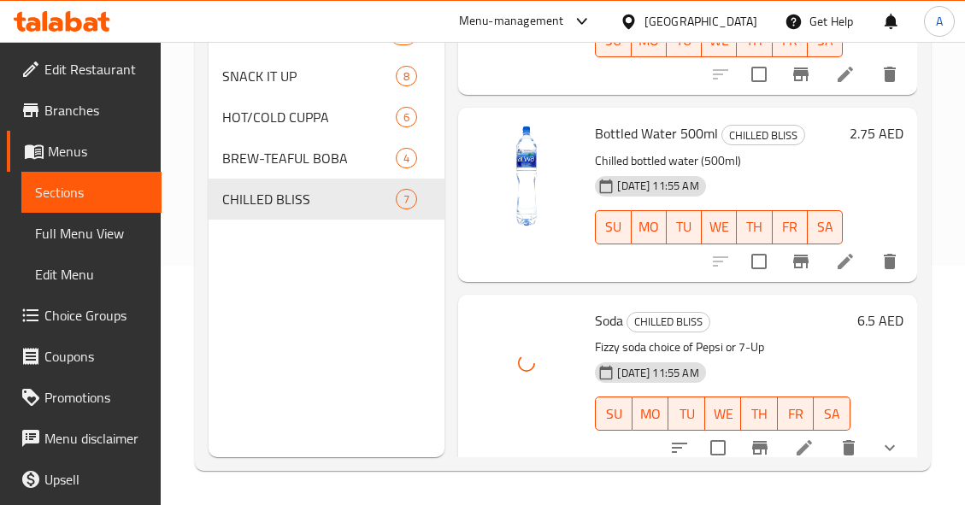
click at [879, 438] on icon "show more" at bounding box center [889, 448] width 21 height 21
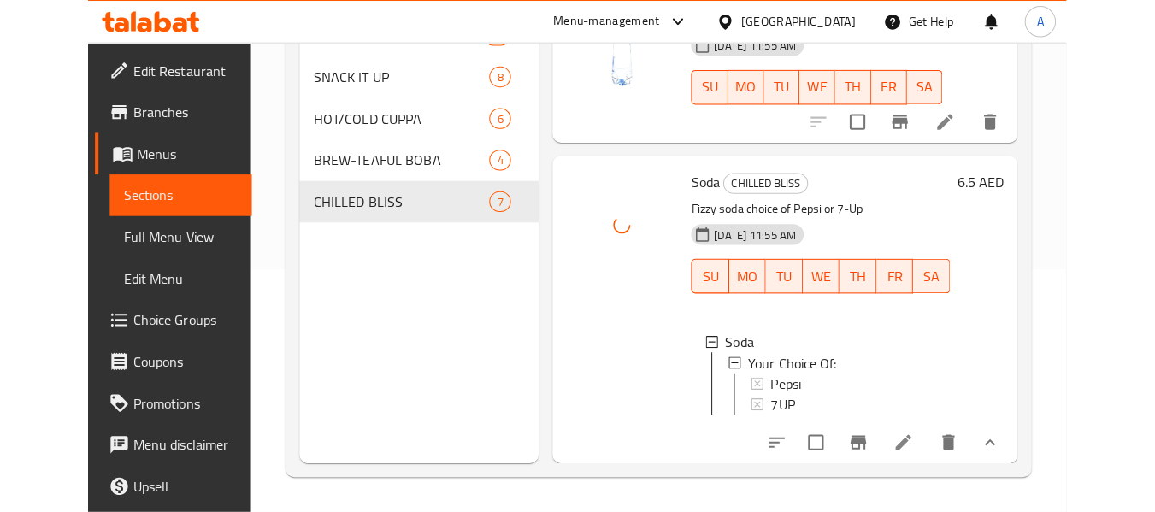
scroll to position [1006, 0]
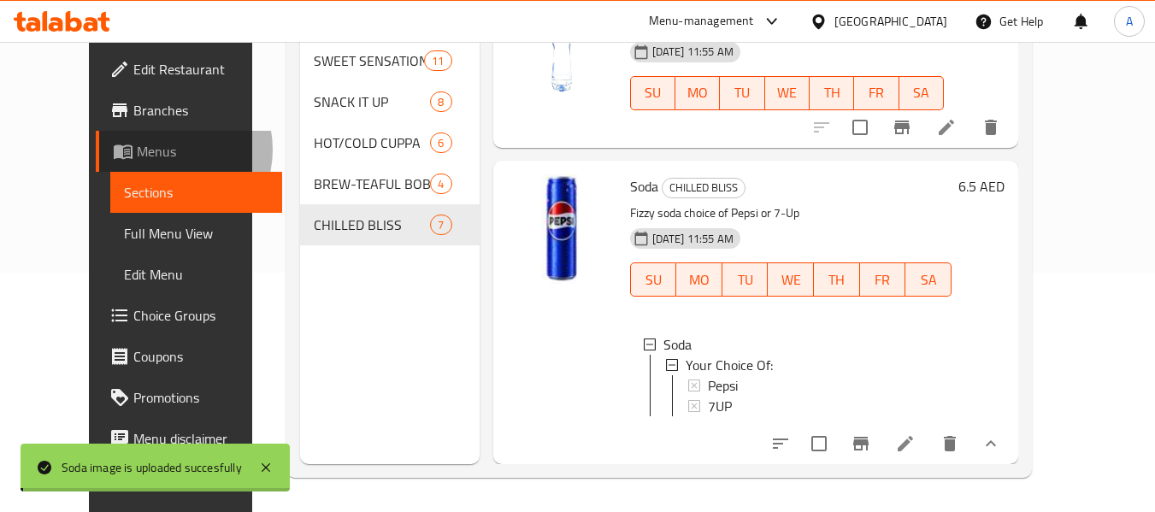
click at [137, 150] on span "Menus" at bounding box center [203, 151] width 132 height 21
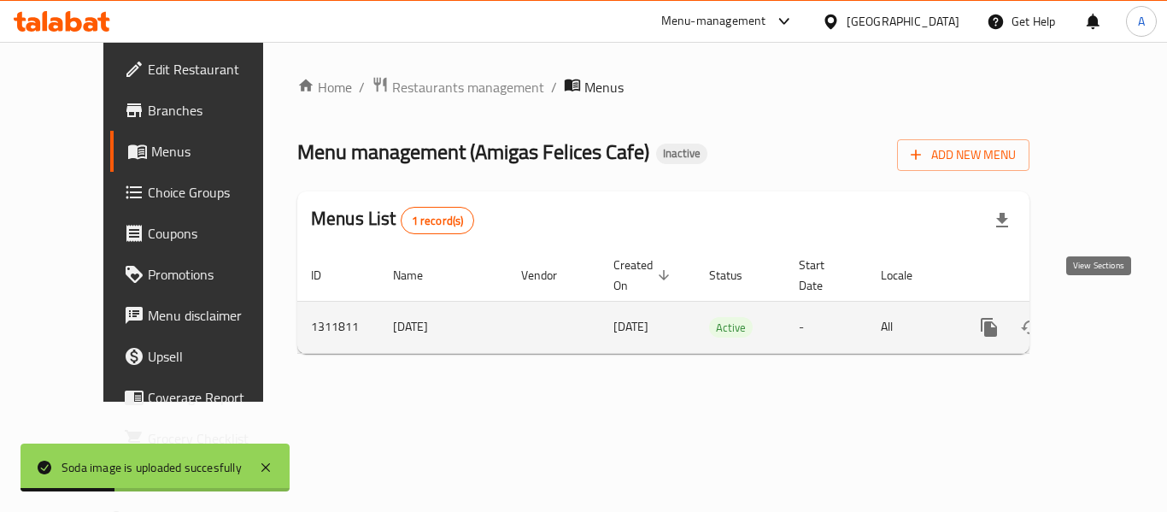
click at [977, 317] on icon "enhanced table" at bounding box center [1112, 327] width 21 height 21
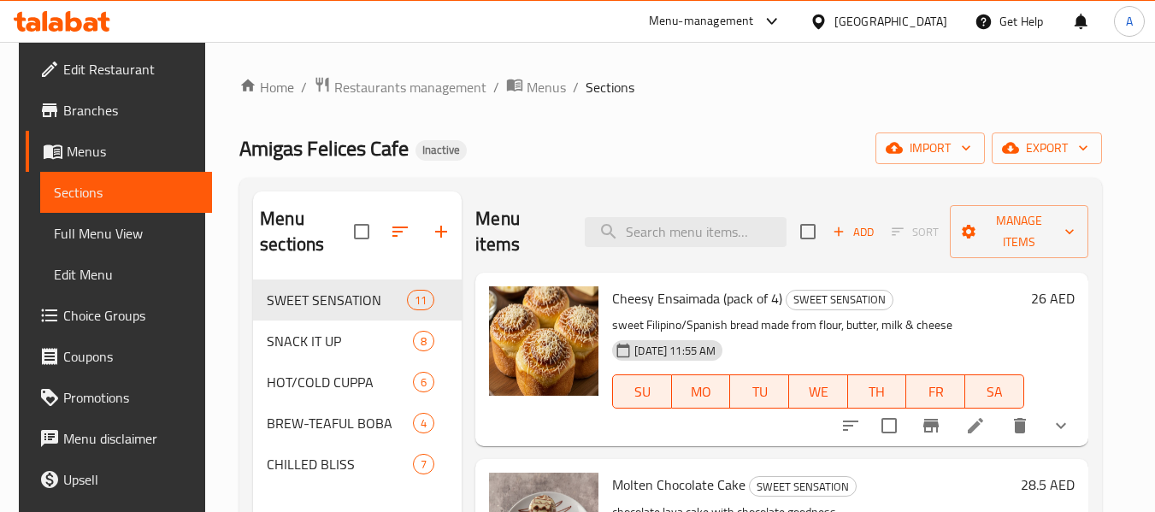
click at [86, 233] on span "Full Menu View" at bounding box center [126, 233] width 144 height 21
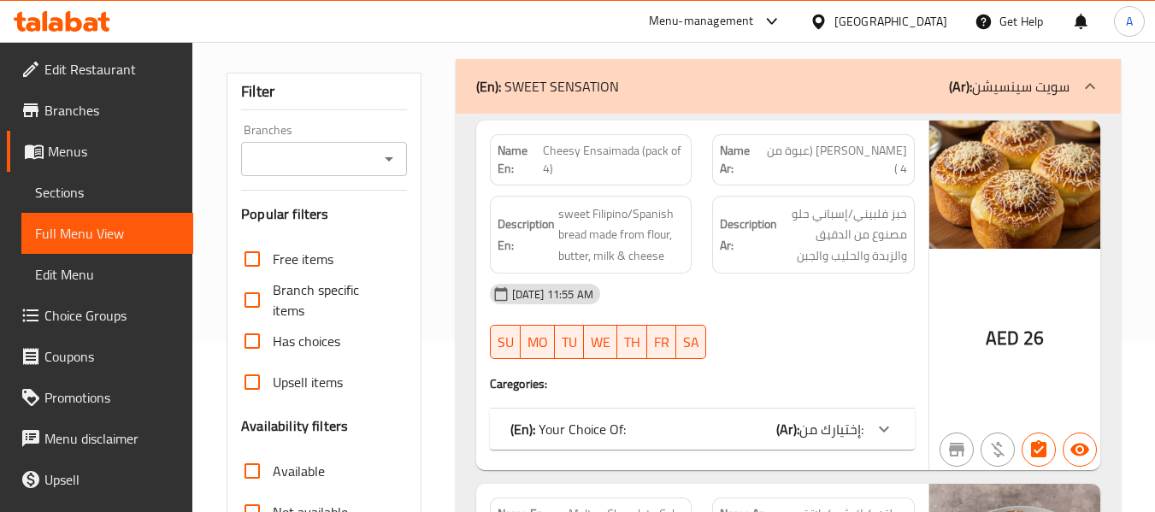
scroll to position [513, 0]
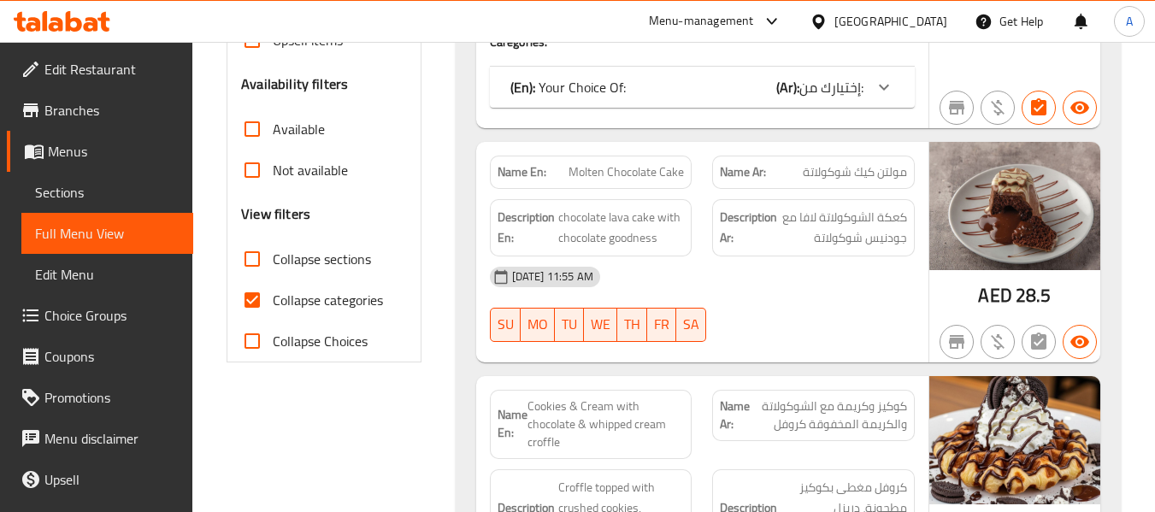
click at [252, 299] on input "Collapse categories" at bounding box center [252, 299] width 41 height 41
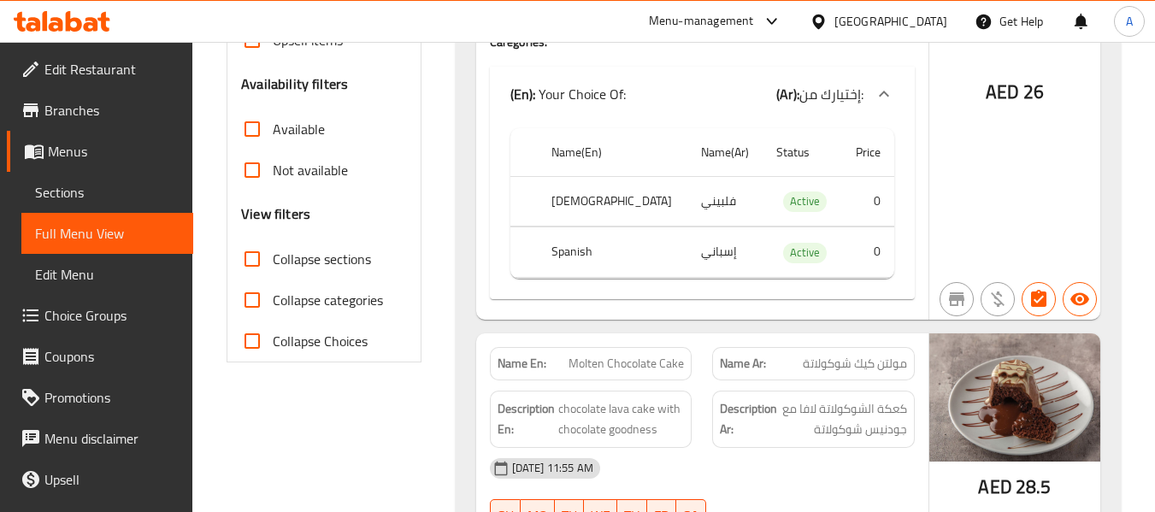
click at [253, 303] on input "Collapse categories" at bounding box center [252, 299] width 41 height 41
checkbox input "true"
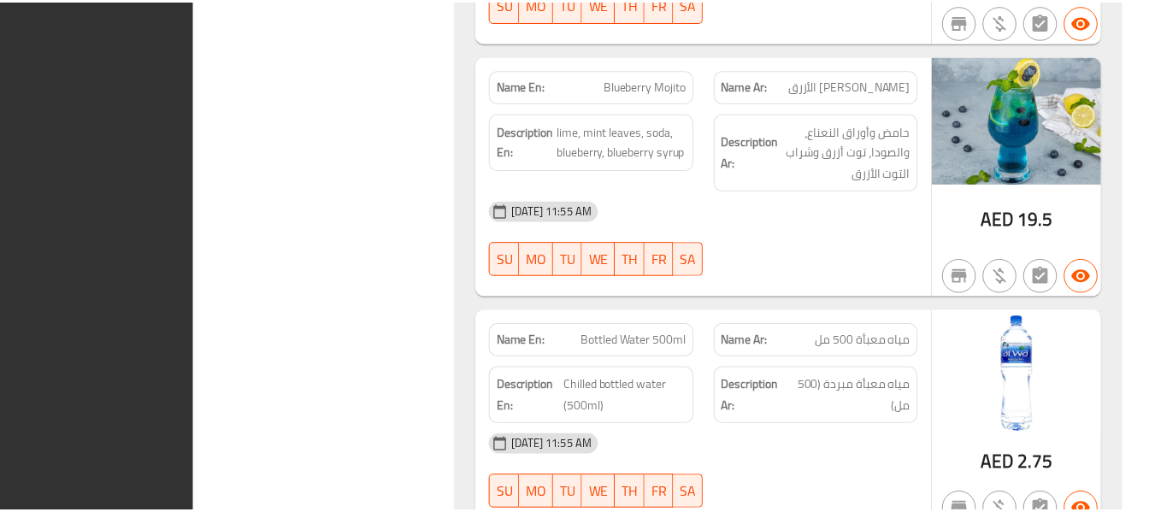
scroll to position [10132, 0]
